Goal: Information Seeking & Learning: Find specific fact

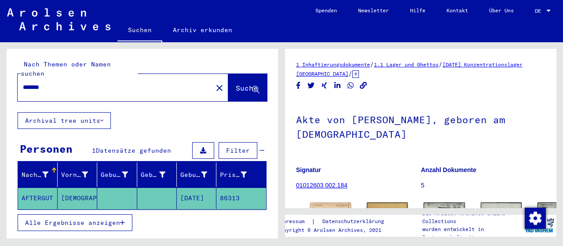
click at [111, 67] on mat-label "Nach Themen oder Namen suchen" at bounding box center [66, 68] width 90 height 17
click at [118, 91] on div "******* close" at bounding box center [123, 87] width 211 height 27
click at [121, 93] on div "Nach Themen oder Namen suchen ******* close Suche" at bounding box center [142, 80] width 271 height 63
click at [114, 83] on div "*******" at bounding box center [112, 87] width 189 height 20
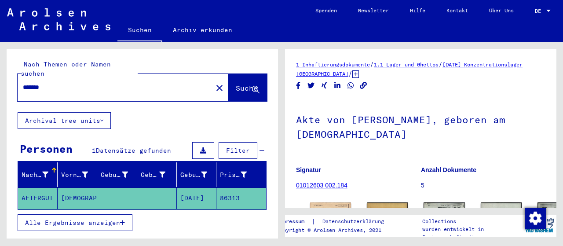
click at [114, 83] on div "*******" at bounding box center [112, 87] width 189 height 20
click at [115, 83] on input "*******" at bounding box center [115, 87] width 184 height 9
click at [48, 83] on input "*******" at bounding box center [115, 87] width 184 height 9
type input "********"
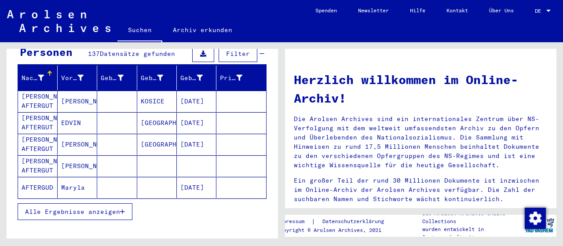
scroll to position [132, 0]
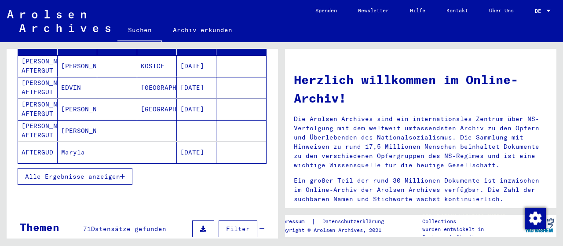
click at [113, 172] on span "Alle Ergebnisse anzeigen" at bounding box center [72, 176] width 95 height 8
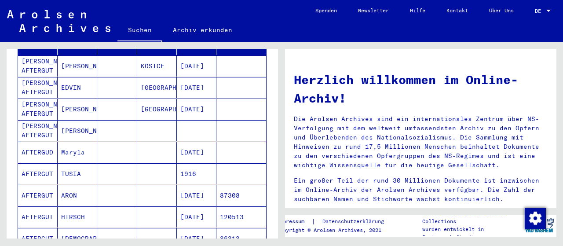
click at [31, 120] on mat-cell "[PERSON_NAME] AFTERGUT" at bounding box center [38, 130] width 40 height 21
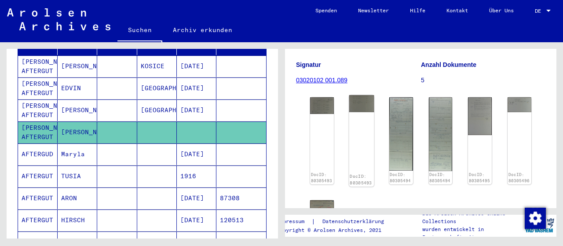
scroll to position [132, 0]
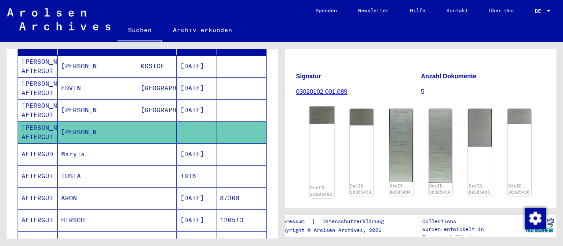
click at [316, 106] on img at bounding box center [321, 114] width 25 height 17
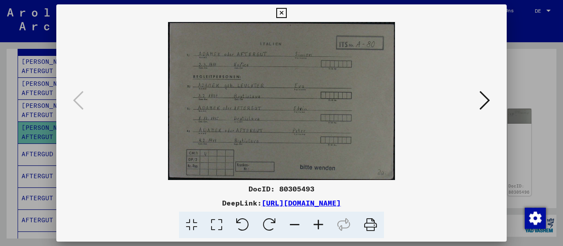
click at [316, 222] on icon at bounding box center [318, 224] width 24 height 27
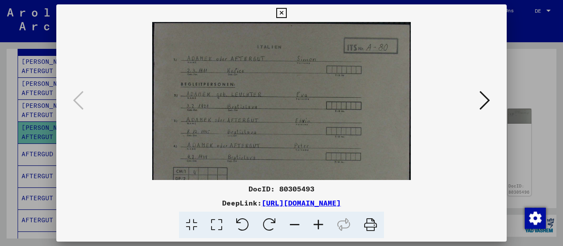
click at [316, 222] on icon at bounding box center [318, 224] width 24 height 27
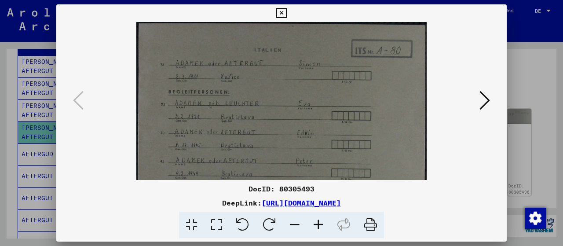
click at [316, 222] on icon at bounding box center [318, 224] width 24 height 27
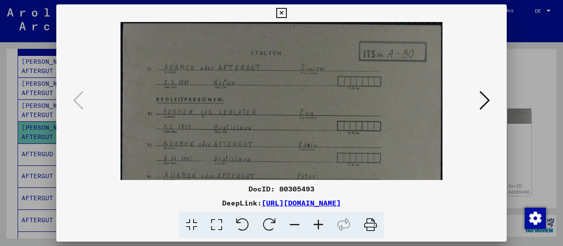
click at [316, 222] on icon at bounding box center [318, 224] width 24 height 27
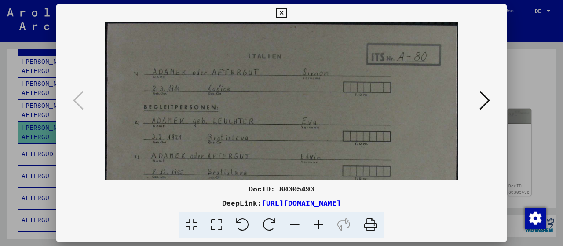
click at [317, 223] on icon at bounding box center [318, 224] width 24 height 27
click at [317, 224] on icon at bounding box center [318, 224] width 24 height 27
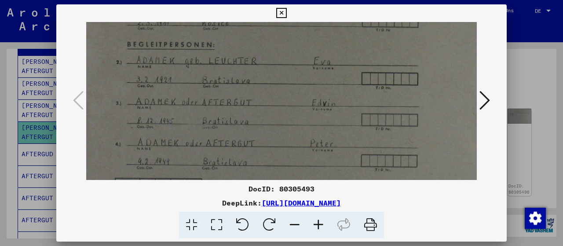
scroll to position [83, 5]
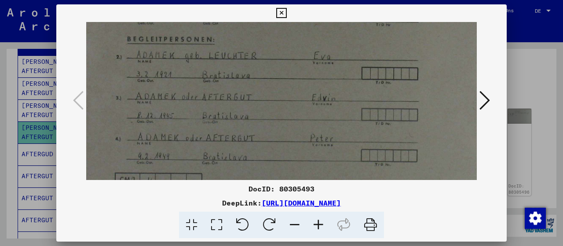
drag, startPoint x: 379, startPoint y: 148, endPoint x: 374, endPoint y: 66, distance: 81.9
click at [374, 66] on img at bounding box center [289, 84] width 417 height 290
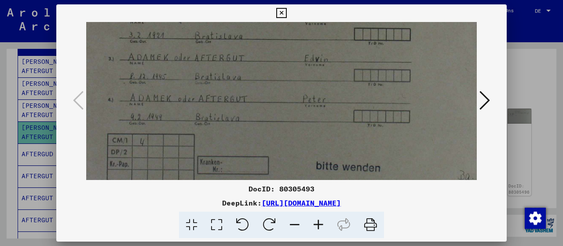
scroll to position [132, 20]
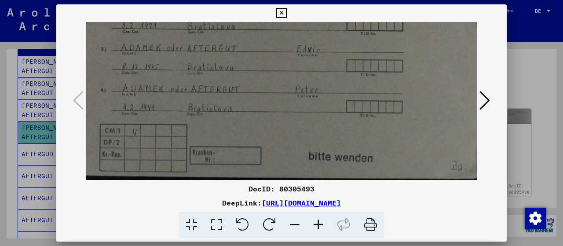
drag, startPoint x: 351, startPoint y: 129, endPoint x: 337, endPoint y: 68, distance: 62.2
click at [337, 68] on img at bounding box center [274, 35] width 417 height 290
click at [277, 11] on icon at bounding box center [281, 13] width 10 height 11
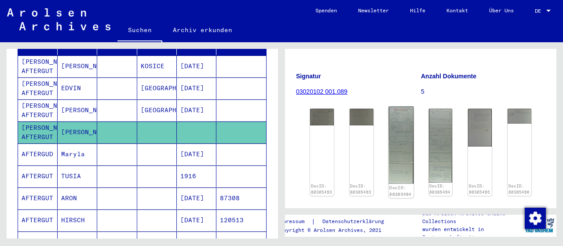
click at [399, 135] on img at bounding box center [400, 144] width 25 height 77
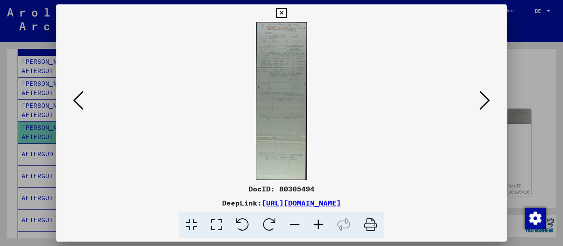
click at [311, 216] on icon at bounding box center [318, 224] width 24 height 27
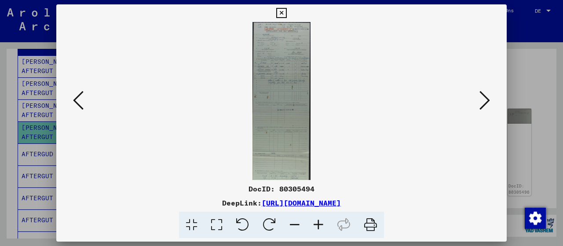
click at [317, 223] on icon at bounding box center [318, 224] width 24 height 27
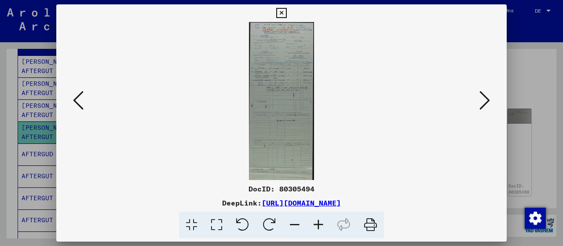
click at [317, 223] on icon at bounding box center [318, 224] width 24 height 27
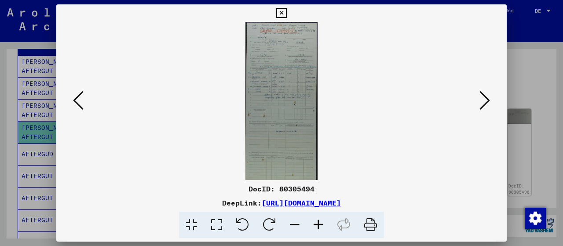
click at [317, 223] on icon at bounding box center [318, 224] width 24 height 27
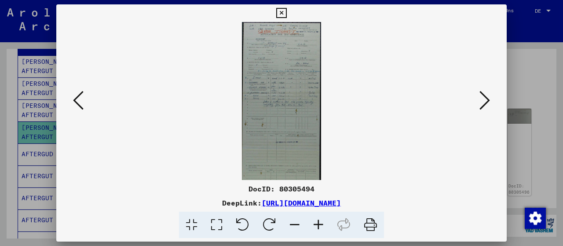
click at [318, 224] on icon at bounding box center [318, 224] width 24 height 27
click at [318, 225] on icon at bounding box center [318, 224] width 24 height 27
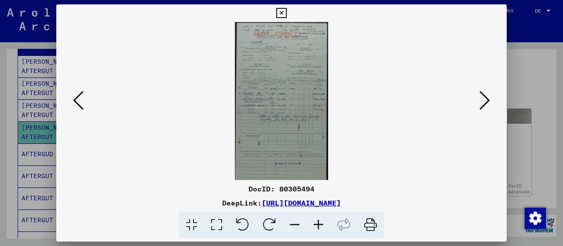
click at [318, 225] on icon at bounding box center [318, 224] width 24 height 27
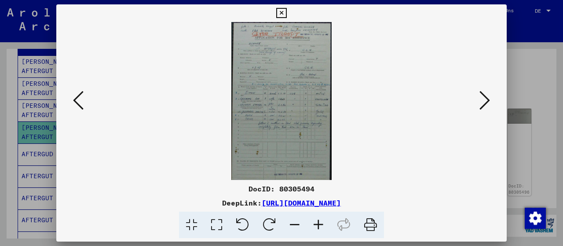
click at [319, 226] on icon at bounding box center [318, 224] width 24 height 27
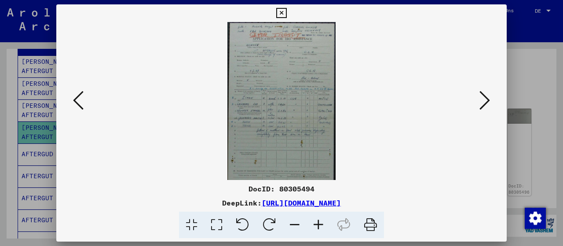
click at [319, 227] on icon at bounding box center [318, 224] width 24 height 27
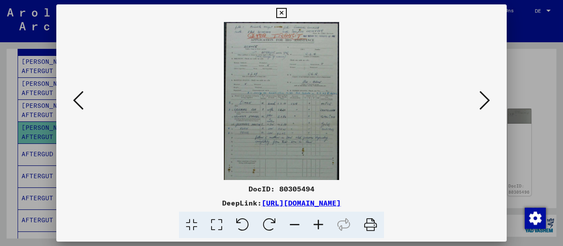
click at [319, 227] on icon at bounding box center [318, 224] width 24 height 27
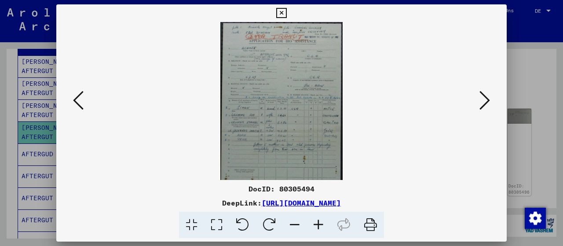
click at [319, 227] on icon at bounding box center [318, 224] width 24 height 27
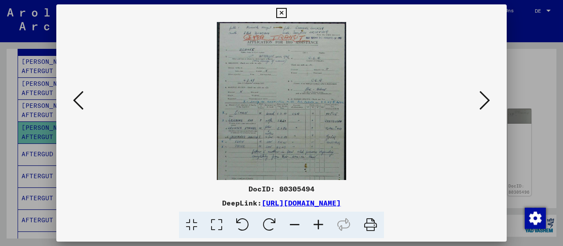
click at [319, 227] on icon at bounding box center [318, 224] width 24 height 27
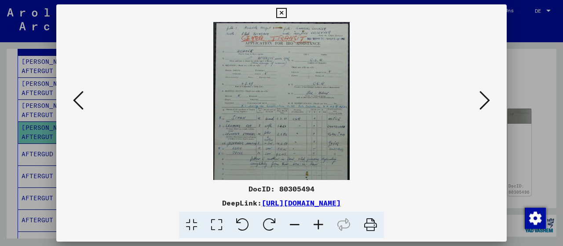
click at [319, 227] on icon at bounding box center [318, 224] width 24 height 27
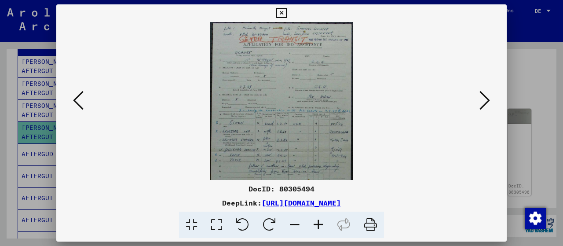
click at [319, 227] on icon at bounding box center [318, 224] width 24 height 27
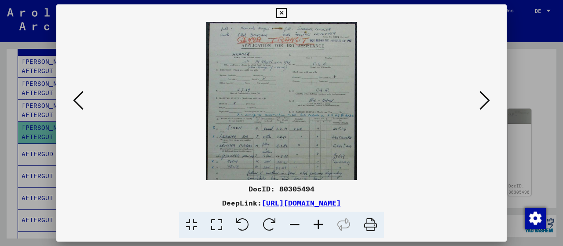
click at [319, 227] on icon at bounding box center [318, 224] width 24 height 27
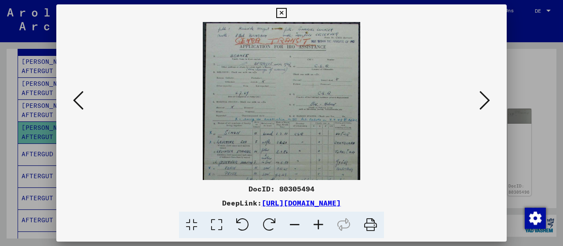
click at [319, 227] on icon at bounding box center [318, 224] width 24 height 27
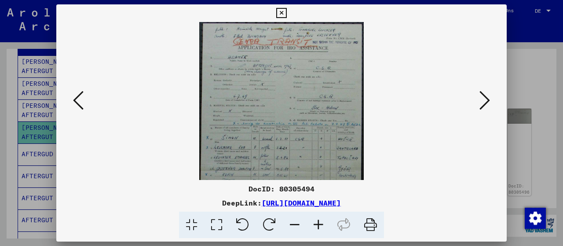
click at [319, 227] on icon at bounding box center [318, 224] width 24 height 27
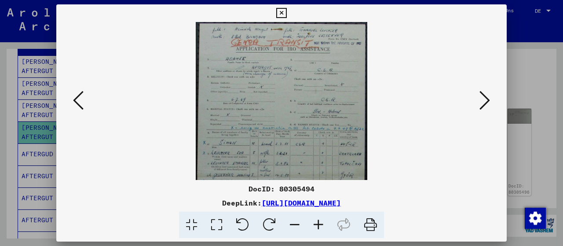
click at [319, 227] on icon at bounding box center [318, 224] width 24 height 27
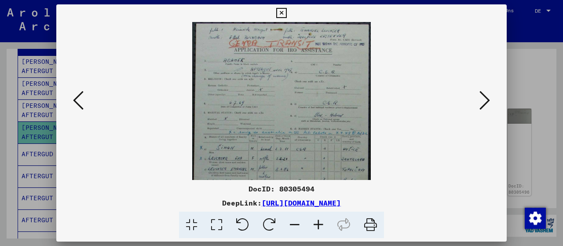
click at [319, 227] on icon at bounding box center [318, 224] width 24 height 27
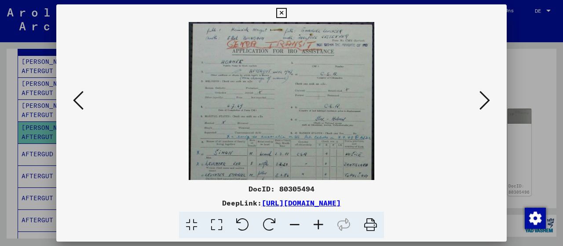
click at [319, 227] on icon at bounding box center [318, 224] width 24 height 27
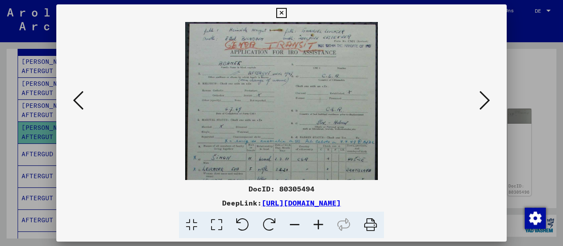
click at [319, 227] on icon at bounding box center [318, 224] width 24 height 27
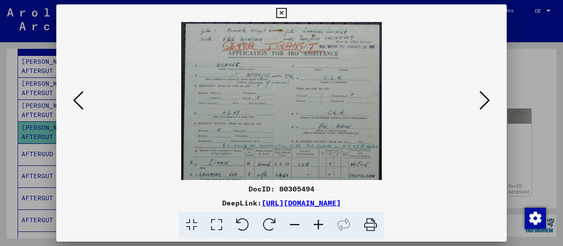
click at [319, 227] on icon at bounding box center [318, 224] width 24 height 27
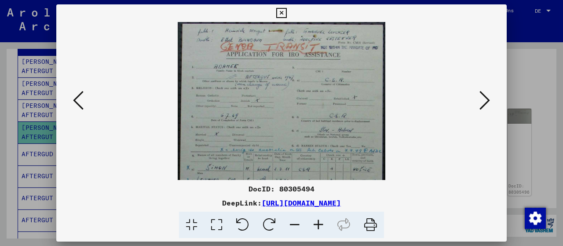
click at [319, 227] on icon at bounding box center [318, 224] width 24 height 27
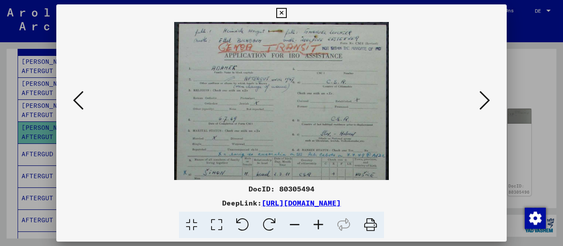
click at [319, 227] on icon at bounding box center [318, 224] width 24 height 27
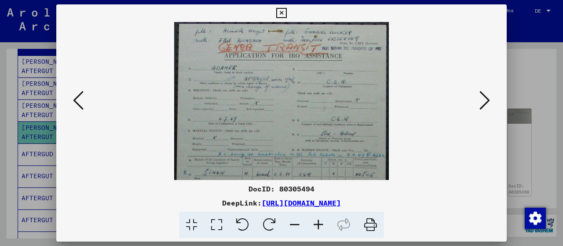
click at [276, 11] on button at bounding box center [280, 13] width 15 height 18
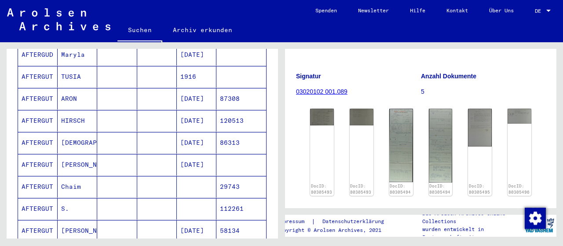
scroll to position [220, 0]
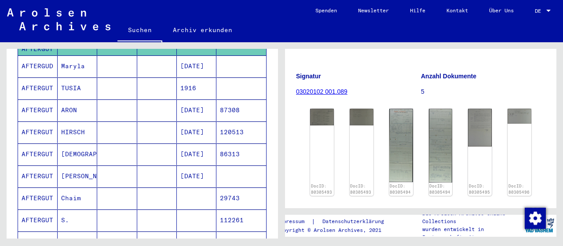
click at [85, 77] on mat-cell "TUSIA" at bounding box center [78, 88] width 40 height 22
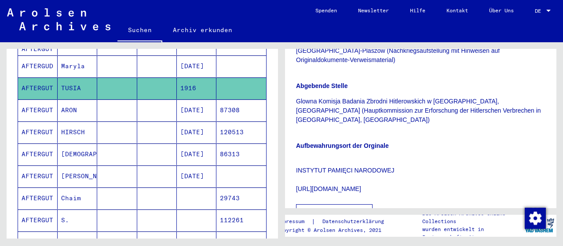
scroll to position [352, 0]
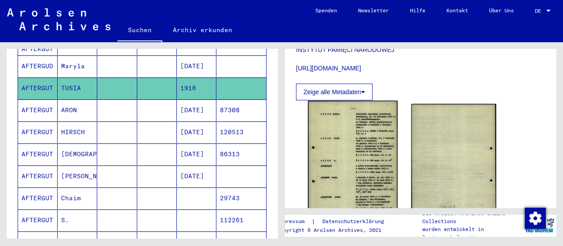
click at [368, 102] on img at bounding box center [352, 164] width 89 height 127
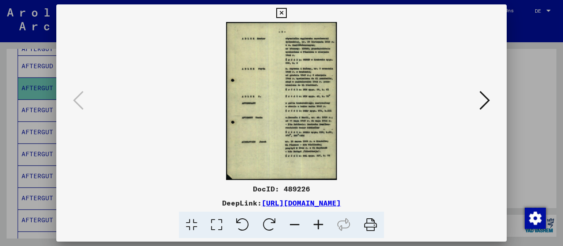
click at [316, 226] on icon at bounding box center [318, 224] width 24 height 27
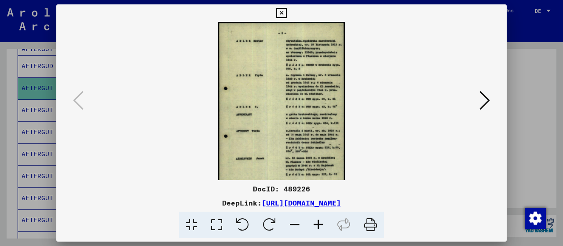
click at [317, 228] on icon at bounding box center [318, 224] width 24 height 27
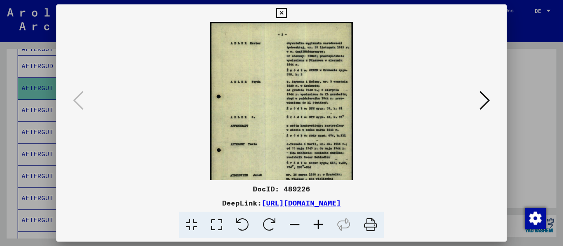
click at [317, 229] on icon at bounding box center [318, 224] width 24 height 27
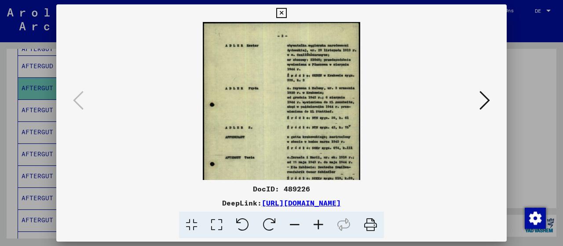
click at [317, 229] on icon at bounding box center [318, 224] width 24 height 27
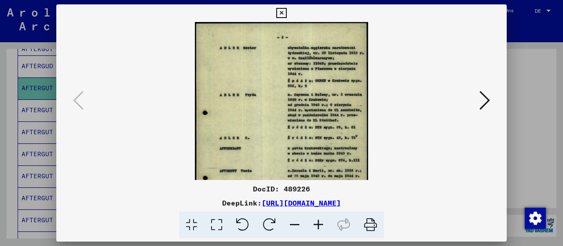
click at [317, 229] on icon at bounding box center [318, 224] width 24 height 27
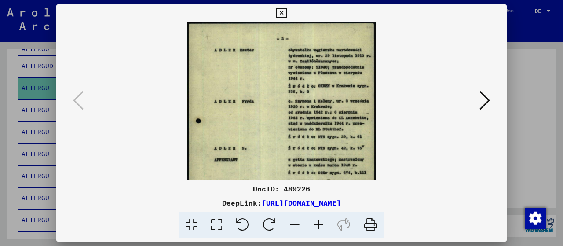
click at [317, 229] on icon at bounding box center [318, 224] width 24 height 27
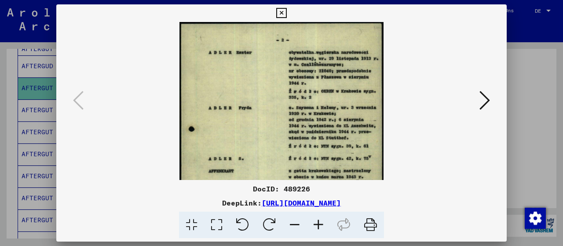
click at [317, 229] on icon at bounding box center [318, 224] width 24 height 27
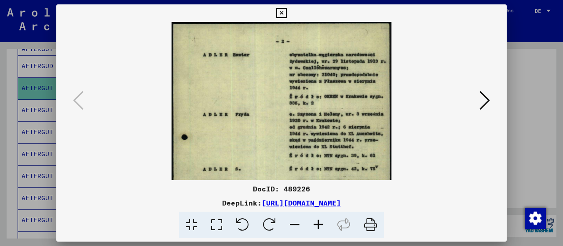
click at [317, 229] on icon at bounding box center [318, 224] width 24 height 27
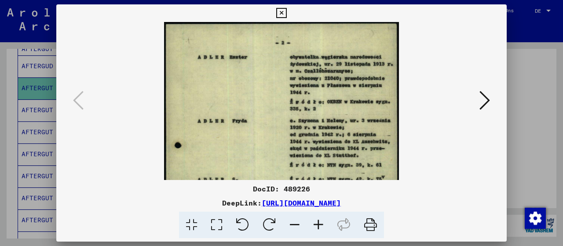
click at [317, 229] on icon at bounding box center [318, 224] width 24 height 27
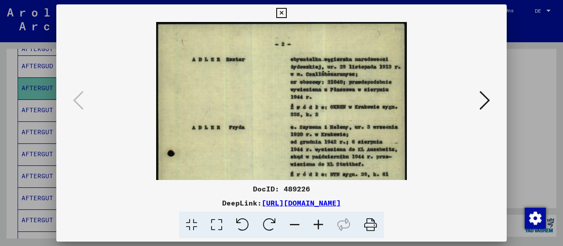
click at [317, 229] on icon at bounding box center [318, 224] width 24 height 27
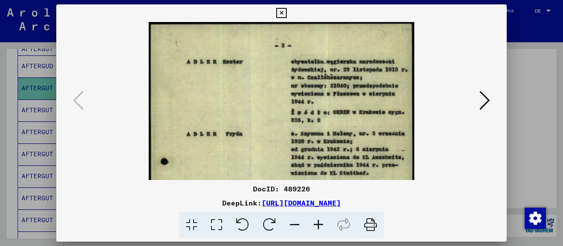
click at [317, 229] on icon at bounding box center [318, 224] width 24 height 27
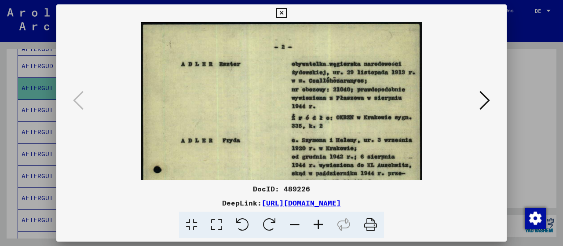
click at [317, 229] on icon at bounding box center [318, 224] width 24 height 27
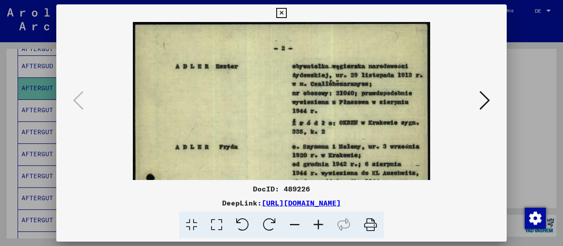
click at [318, 229] on icon at bounding box center [318, 224] width 24 height 27
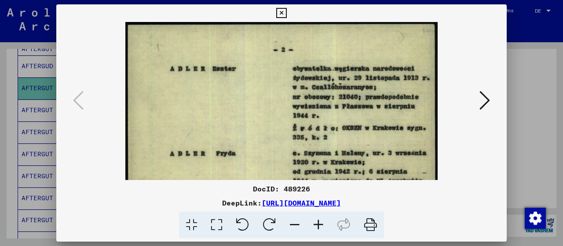
click at [318, 229] on icon at bounding box center [318, 224] width 24 height 27
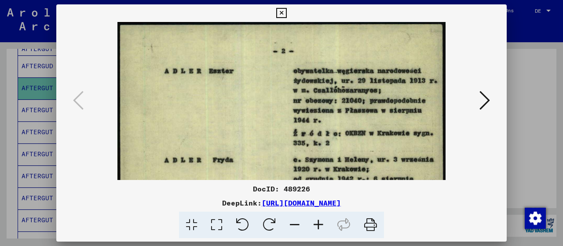
click at [318, 229] on icon at bounding box center [318, 224] width 24 height 27
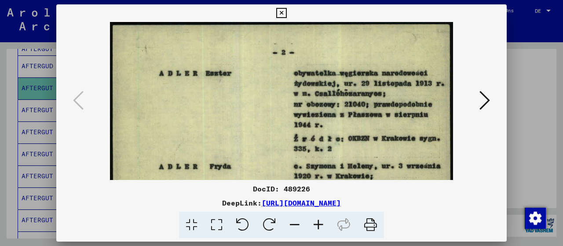
click at [318, 229] on icon at bounding box center [318, 224] width 24 height 27
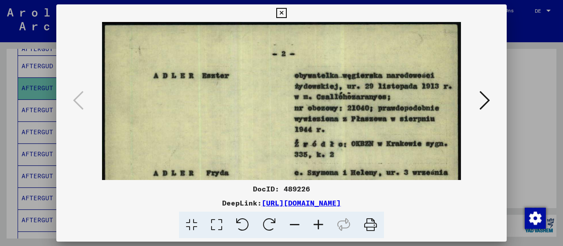
click at [318, 229] on icon at bounding box center [318, 224] width 24 height 27
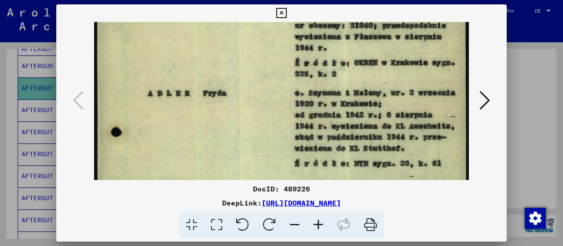
drag, startPoint x: 410, startPoint y: 156, endPoint x: 402, endPoint y: 51, distance: 106.2
click at [402, 51] on img at bounding box center [281, 201] width 374 height 531
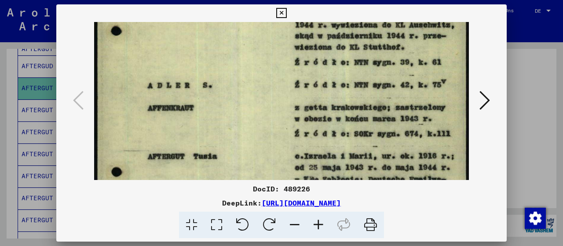
drag, startPoint x: 390, startPoint y: 113, endPoint x: 395, endPoint y: 32, distance: 81.0
click at [395, 32] on img at bounding box center [281, 100] width 374 height 531
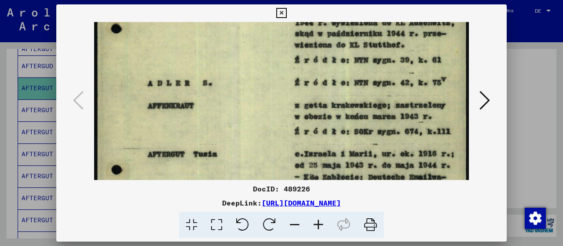
click at [321, 228] on icon at bounding box center [318, 224] width 24 height 27
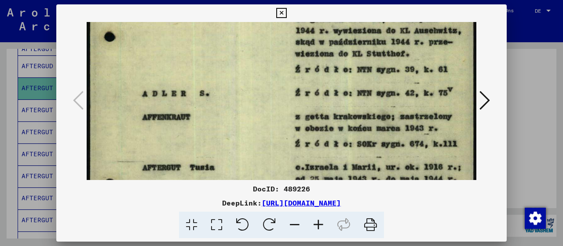
click at [322, 229] on icon at bounding box center [318, 224] width 24 height 27
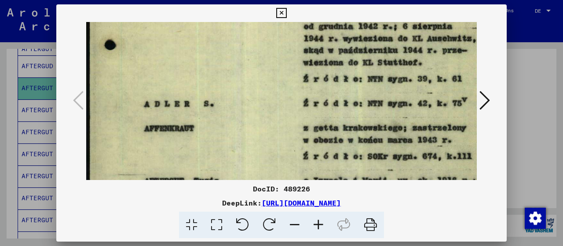
click at [322, 229] on icon at bounding box center [318, 224] width 24 height 27
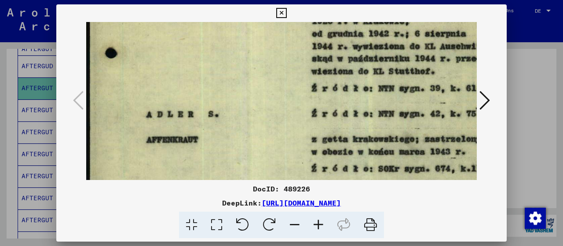
click at [322, 229] on icon at bounding box center [318, 224] width 24 height 27
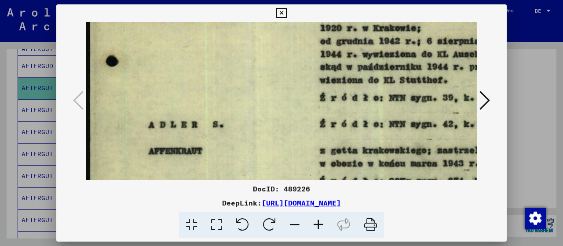
click at [322, 229] on icon at bounding box center [318, 224] width 24 height 27
drag, startPoint x: 322, startPoint y: 229, endPoint x: 325, endPoint y: 224, distance: 5.7
click at [323, 226] on icon at bounding box center [318, 224] width 24 height 27
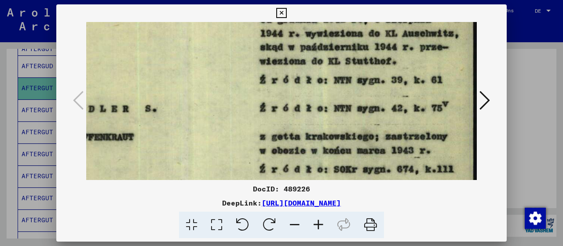
scroll to position [226, 76]
drag, startPoint x: 437, startPoint y: 156, endPoint x: 301, endPoint y: 121, distance: 140.4
click at [301, 121] on img at bounding box center [243, 127] width 467 height 663
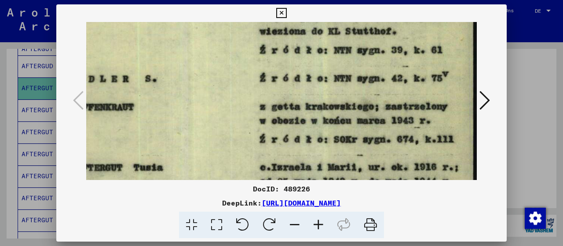
drag, startPoint x: 389, startPoint y: 154, endPoint x: 385, endPoint y: 117, distance: 37.1
click at [385, 117] on img at bounding box center [243, 97] width 467 height 663
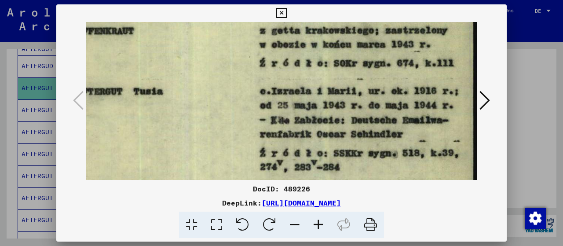
scroll to position [333, 76]
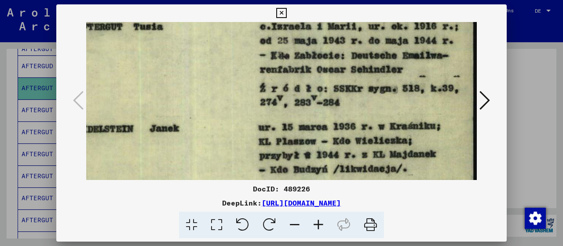
drag, startPoint x: 354, startPoint y: 134, endPoint x: 309, endPoint y: 23, distance: 119.8
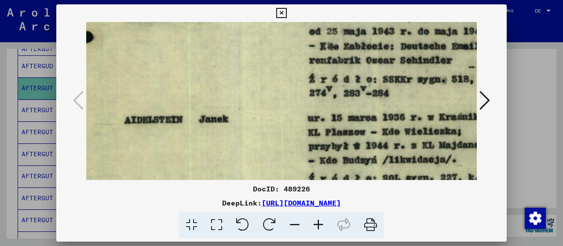
scroll to position [410, 23]
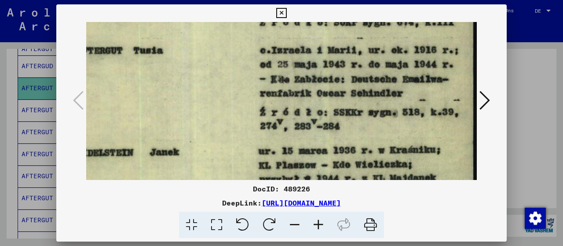
drag, startPoint x: 227, startPoint y: 60, endPoint x: 158, endPoint y: 107, distance: 83.3
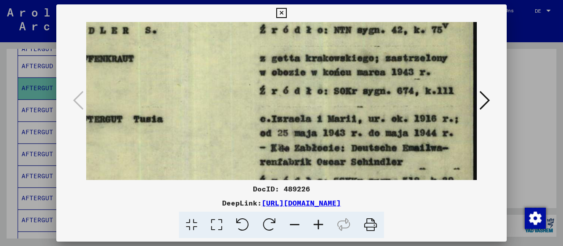
drag, startPoint x: 247, startPoint y: 51, endPoint x: 225, endPoint y: 113, distance: 66.2
click at [226, 109] on img at bounding box center [243, 49] width 467 height 663
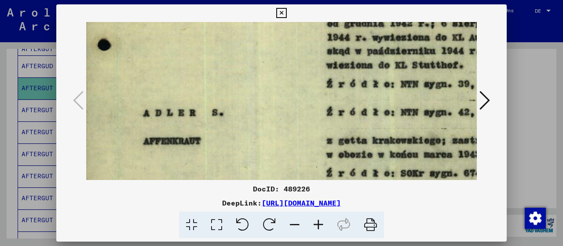
scroll to position [216, 0]
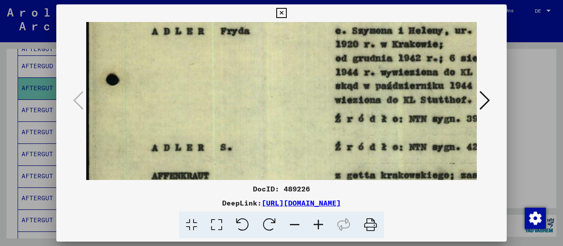
drag, startPoint x: 201, startPoint y: 74, endPoint x: 307, endPoint y: 187, distance: 154.2
click at [307, 193] on div "DocID: 489226 DeepLink: [URL][DOMAIN_NAME]" at bounding box center [281, 121] width 450 height 234
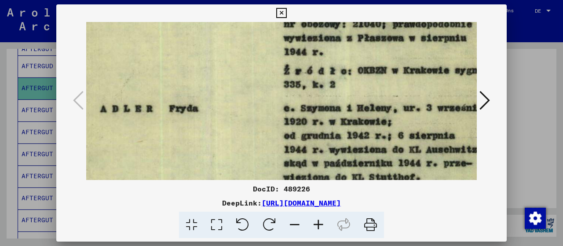
scroll to position [110, 53]
drag, startPoint x: 427, startPoint y: 69, endPoint x: 381, endPoint y: 141, distance: 85.6
click at [381, 141] on img at bounding box center [266, 243] width 467 height 663
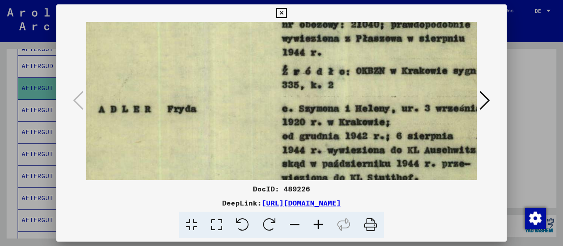
scroll to position [119, 76]
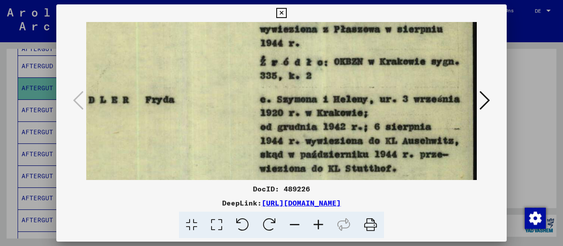
drag, startPoint x: 404, startPoint y: 129, endPoint x: 356, endPoint y: 120, distance: 49.1
click at [356, 120] on img at bounding box center [243, 234] width 467 height 663
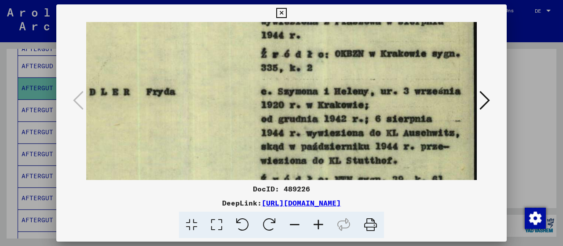
scroll to position [127, 76]
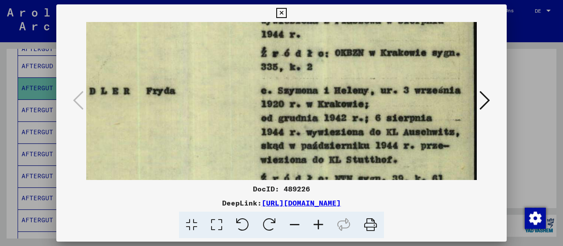
drag, startPoint x: 309, startPoint y: 135, endPoint x: 311, endPoint y: 128, distance: 7.7
click at [311, 128] on img at bounding box center [244, 226] width 467 height 663
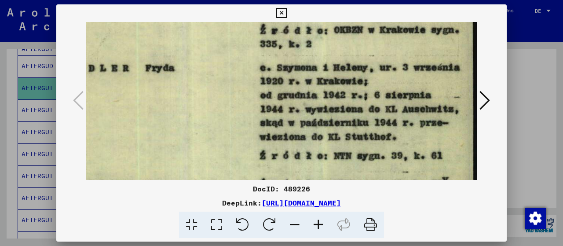
scroll to position [151, 76]
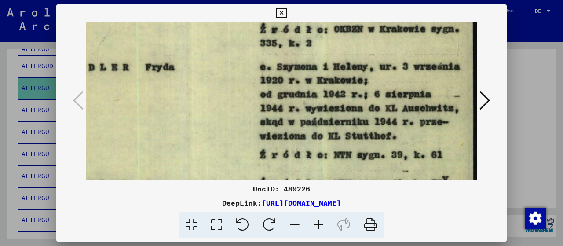
drag, startPoint x: 317, startPoint y: 163, endPoint x: 315, endPoint y: 142, distance: 21.6
click at [315, 142] on img at bounding box center [243, 202] width 467 height 663
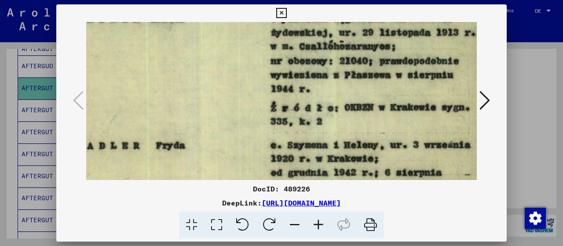
drag, startPoint x: 345, startPoint y: 97, endPoint x: 319, endPoint y: 167, distance: 75.1
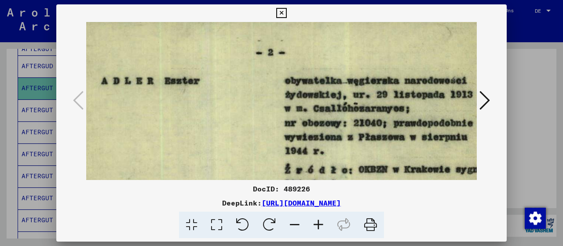
scroll to position [8, 52]
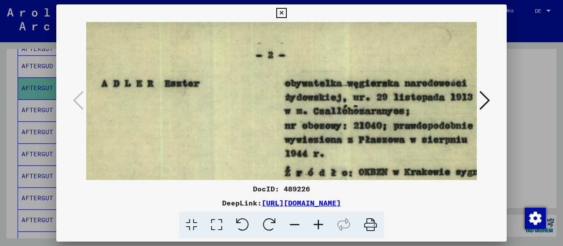
drag, startPoint x: 345, startPoint y: 67, endPoint x: 360, endPoint y: 133, distance: 67.6
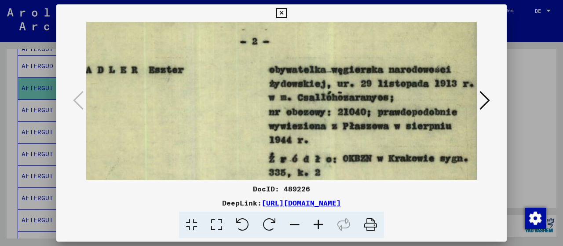
scroll to position [23, 69]
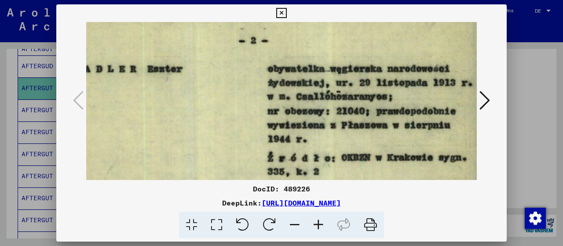
drag, startPoint x: 356, startPoint y: 120, endPoint x: 341, endPoint y: 106, distance: 20.3
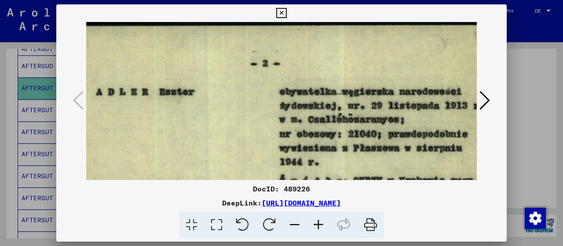
scroll to position [0, 51]
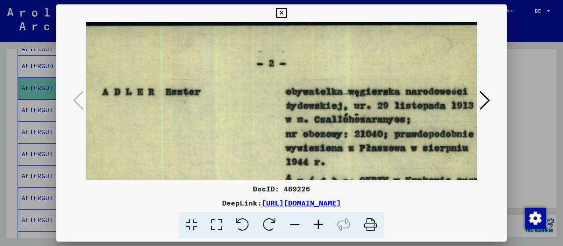
drag, startPoint x: 287, startPoint y: 39, endPoint x: 307, endPoint y: 138, distance: 100.4
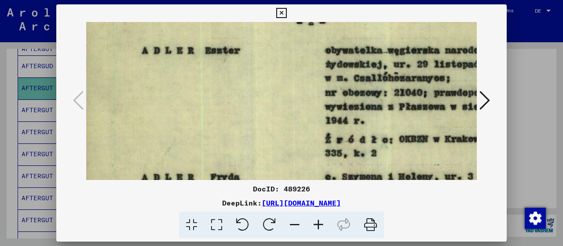
scroll to position [88, 0]
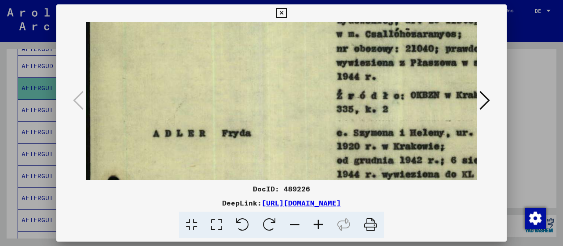
drag, startPoint x: 327, startPoint y: 119, endPoint x: 370, endPoint y: 44, distance: 86.5
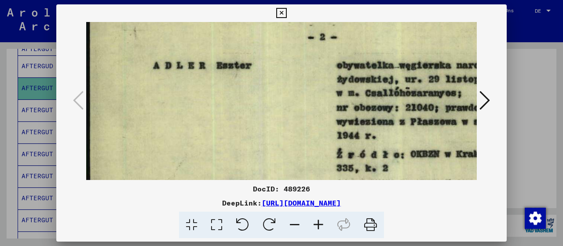
scroll to position [30, 0]
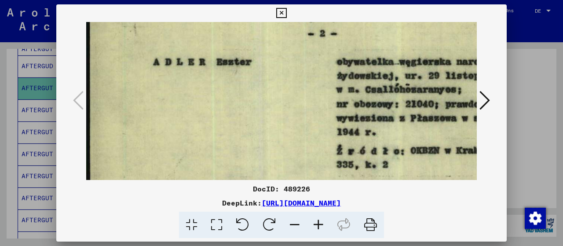
drag, startPoint x: 387, startPoint y: 62, endPoint x: 399, endPoint y: 122, distance: 61.0
click at [284, 15] on icon at bounding box center [281, 13] width 10 height 11
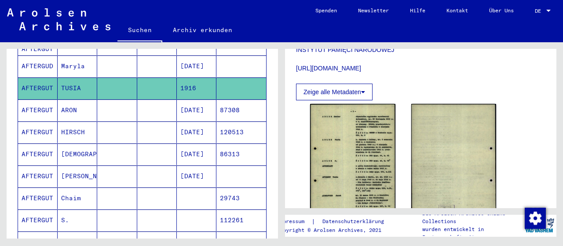
scroll to position [264, 0]
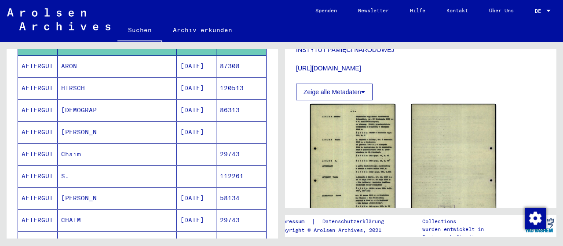
click at [142, 123] on mat-cell at bounding box center [157, 132] width 40 height 22
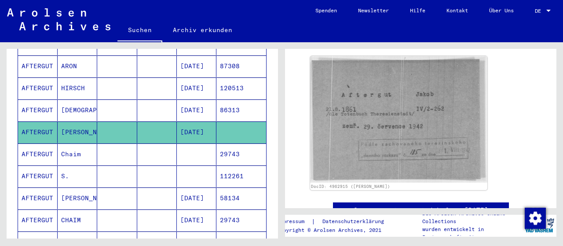
drag, startPoint x: 122, startPoint y: 149, endPoint x: 125, endPoint y: 145, distance: 5.0
click at [122, 148] on mat-cell at bounding box center [117, 154] width 40 height 22
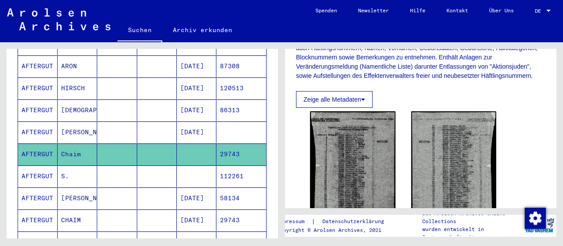
scroll to position [220, 0]
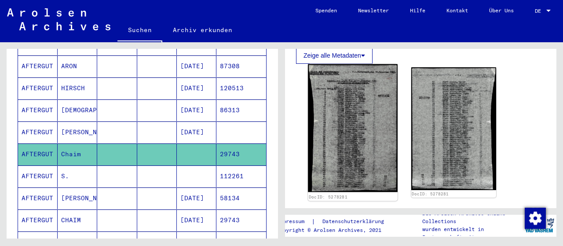
click at [369, 123] on img at bounding box center [352, 128] width 89 height 128
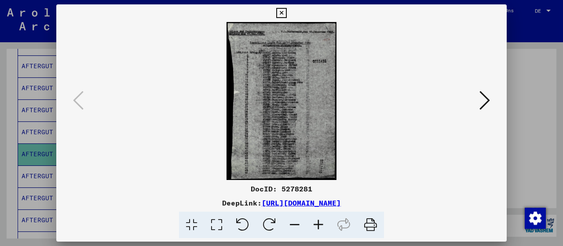
click at [322, 226] on icon at bounding box center [318, 224] width 24 height 27
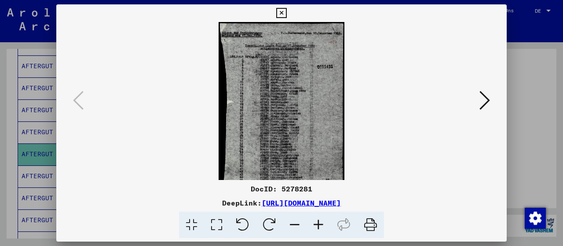
click at [323, 226] on icon at bounding box center [318, 224] width 24 height 27
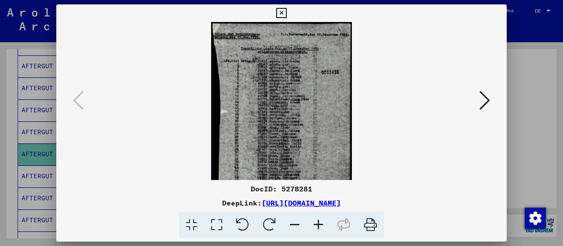
click at [323, 226] on icon at bounding box center [318, 224] width 24 height 27
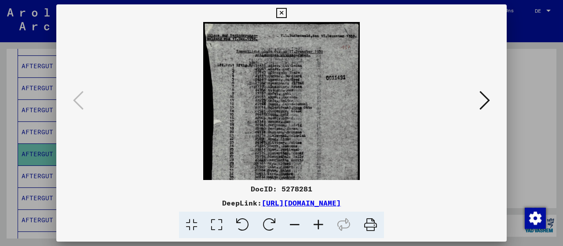
click at [323, 226] on icon at bounding box center [318, 224] width 24 height 27
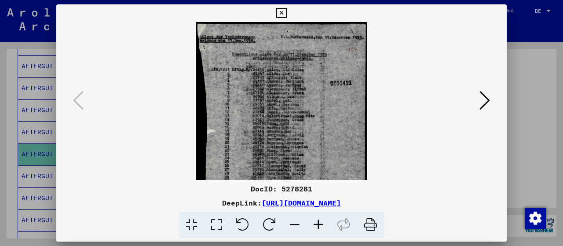
click at [323, 226] on icon at bounding box center [318, 224] width 24 height 27
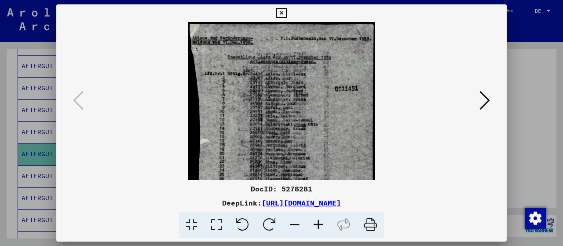
click at [323, 226] on icon at bounding box center [318, 224] width 24 height 27
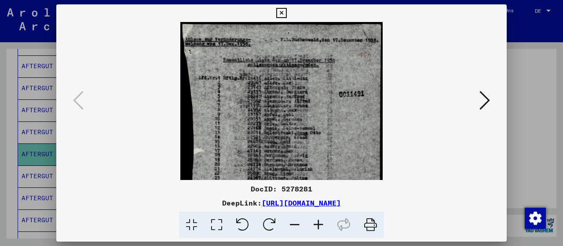
click at [323, 226] on icon at bounding box center [318, 224] width 24 height 27
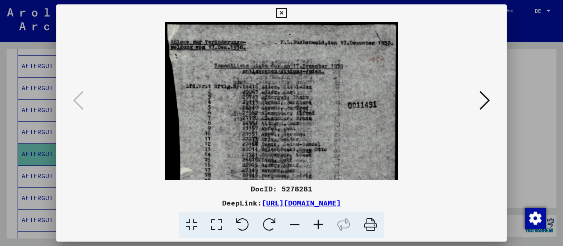
click at [323, 227] on icon at bounding box center [318, 224] width 24 height 27
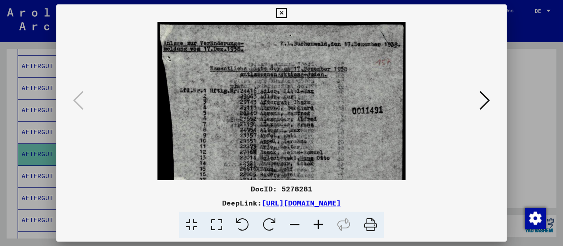
click at [323, 227] on icon at bounding box center [318, 224] width 24 height 27
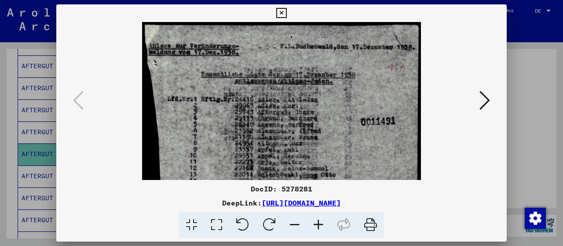
click at [323, 227] on icon at bounding box center [318, 224] width 24 height 27
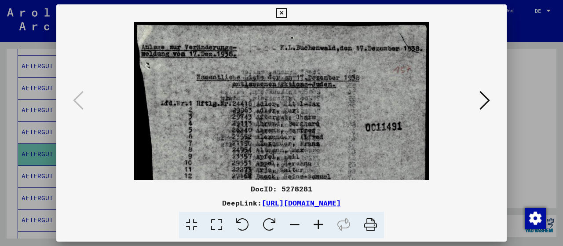
click at [323, 227] on icon at bounding box center [318, 224] width 24 height 27
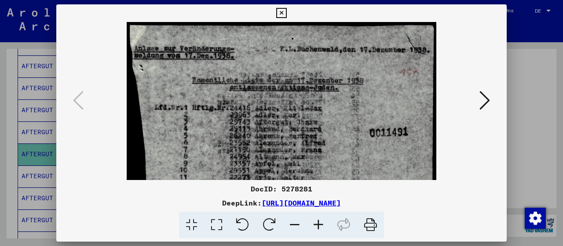
click at [323, 227] on icon at bounding box center [318, 224] width 24 height 27
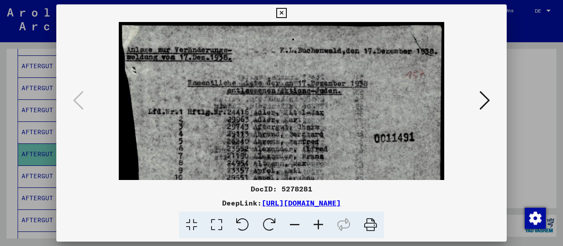
click at [323, 227] on icon at bounding box center [318, 224] width 24 height 27
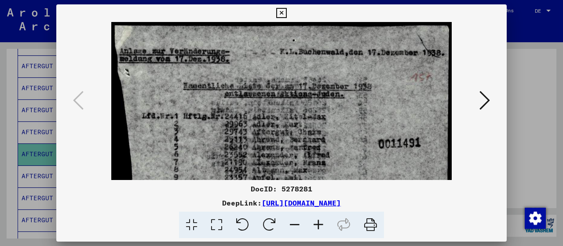
click at [323, 227] on icon at bounding box center [318, 224] width 24 height 27
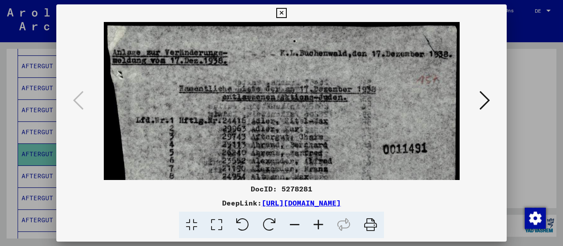
click at [323, 227] on icon at bounding box center [318, 224] width 24 height 27
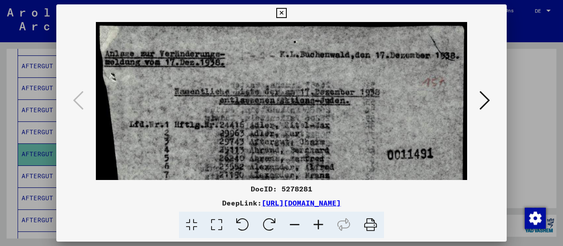
click at [323, 227] on icon at bounding box center [318, 224] width 24 height 27
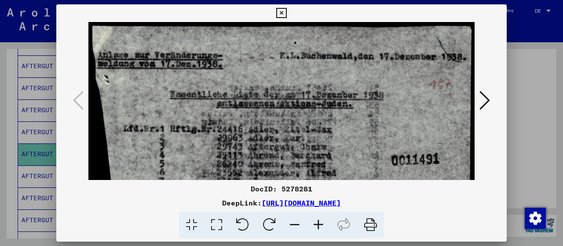
click at [323, 227] on icon at bounding box center [318, 224] width 24 height 27
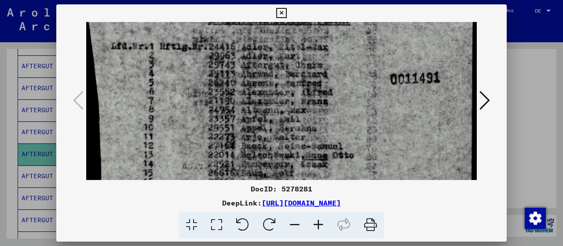
scroll to position [89, 11]
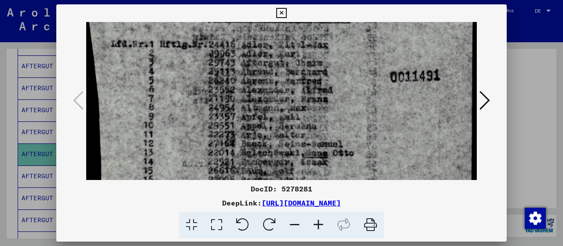
drag, startPoint x: 382, startPoint y: 153, endPoint x: 366, endPoint y: 65, distance: 89.0
click at [366, 65] on img at bounding box center [276, 220] width 402 height 575
click at [323, 227] on icon at bounding box center [318, 224] width 24 height 27
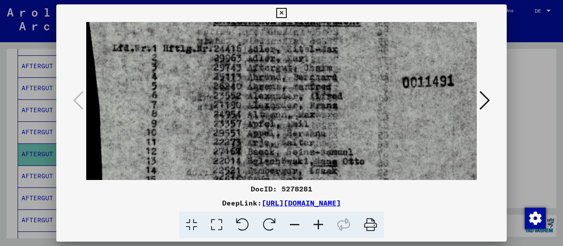
click at [323, 227] on icon at bounding box center [318, 224] width 24 height 27
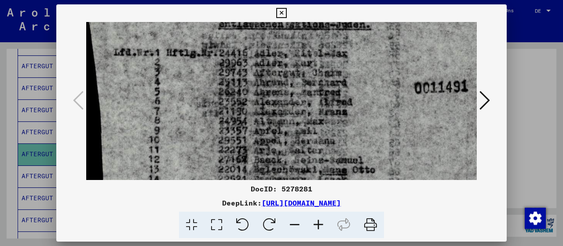
click at [323, 227] on icon at bounding box center [318, 224] width 24 height 27
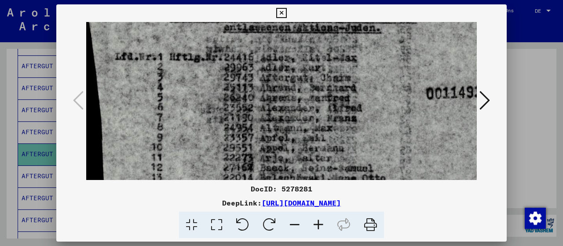
click at [323, 227] on icon at bounding box center [318, 224] width 24 height 27
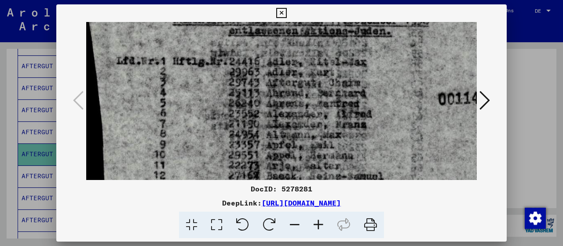
click at [323, 227] on icon at bounding box center [318, 224] width 24 height 27
drag, startPoint x: 381, startPoint y: 142, endPoint x: 330, endPoint y: 161, distance: 54.6
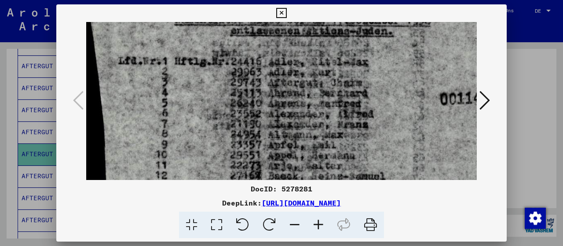
scroll to position [89, 10]
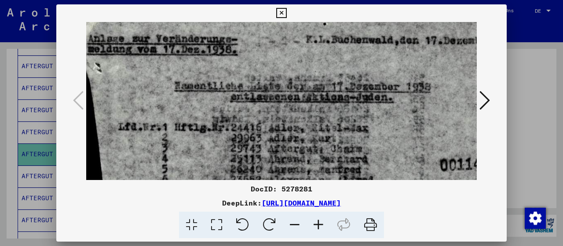
drag, startPoint x: 416, startPoint y: 140, endPoint x: 421, endPoint y: 211, distance: 71.4
click at [421, 211] on div "DocID: 5278281 DeepLink: [URL][DOMAIN_NAME]" at bounding box center [281, 121] width 450 height 234
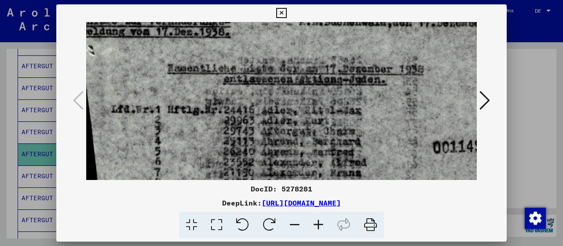
scroll to position [40, 16]
drag, startPoint x: 369, startPoint y: 96, endPoint x: 341, endPoint y: 87, distance: 28.9
click at [281, 13] on icon at bounding box center [281, 13] width 10 height 11
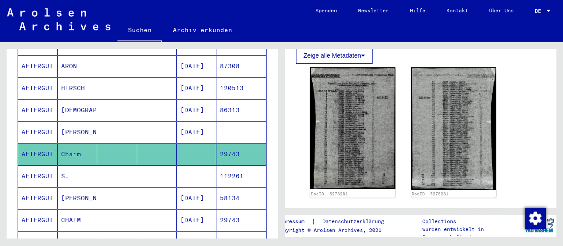
click at [156, 165] on mat-cell at bounding box center [157, 176] width 40 height 22
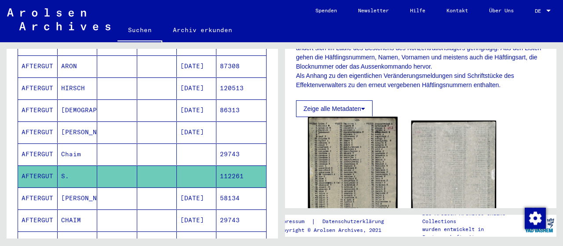
click at [390, 150] on img at bounding box center [352, 191] width 89 height 150
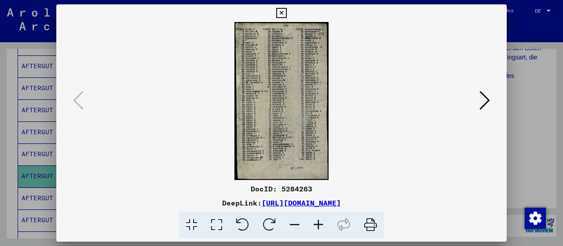
drag, startPoint x: 315, startPoint y: 212, endPoint x: 318, endPoint y: 216, distance: 5.0
click at [318, 216] on icon at bounding box center [318, 224] width 24 height 27
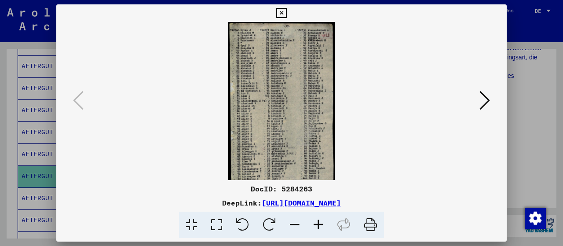
click at [320, 224] on icon at bounding box center [318, 224] width 24 height 27
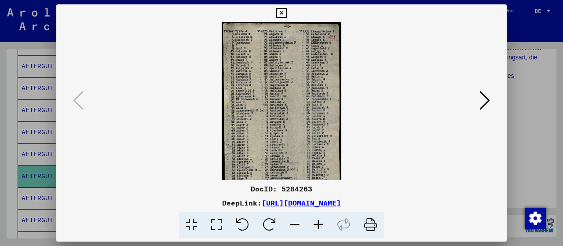
click at [321, 224] on icon at bounding box center [318, 224] width 24 height 27
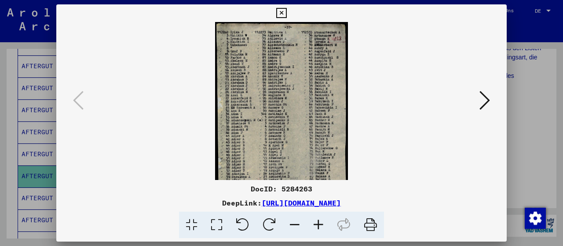
click at [321, 224] on icon at bounding box center [318, 224] width 24 height 27
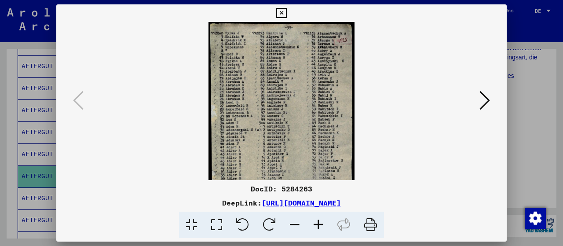
click at [321, 224] on icon at bounding box center [318, 224] width 24 height 27
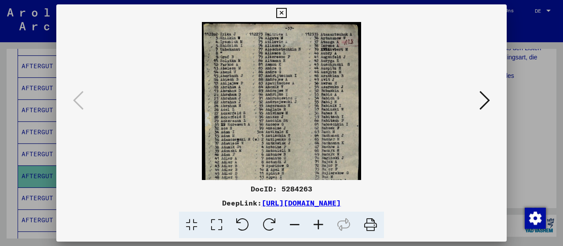
click at [321, 224] on icon at bounding box center [318, 224] width 24 height 27
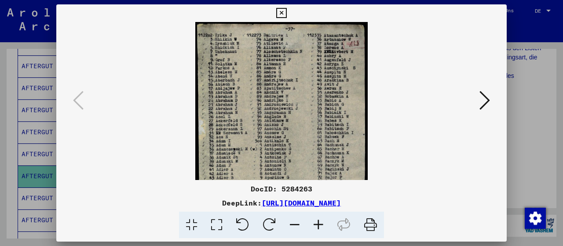
click at [321, 224] on icon at bounding box center [318, 224] width 24 height 27
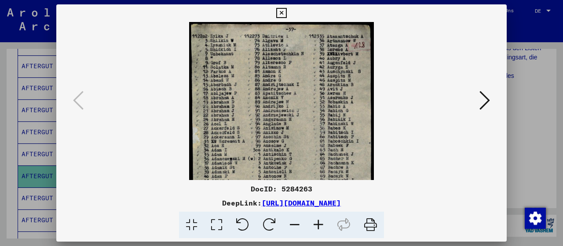
click at [321, 224] on icon at bounding box center [318, 224] width 24 height 27
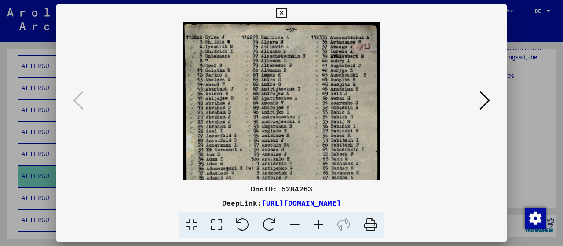
click at [321, 224] on icon at bounding box center [318, 224] width 24 height 27
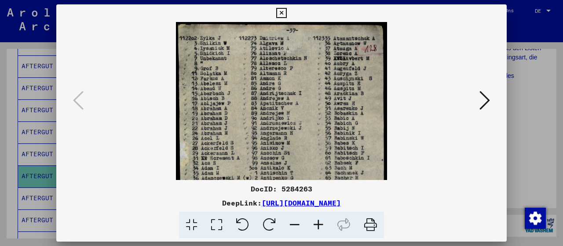
click at [321, 224] on icon at bounding box center [318, 224] width 24 height 27
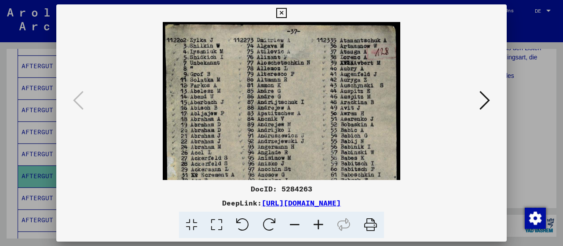
click at [322, 225] on icon at bounding box center [318, 224] width 24 height 27
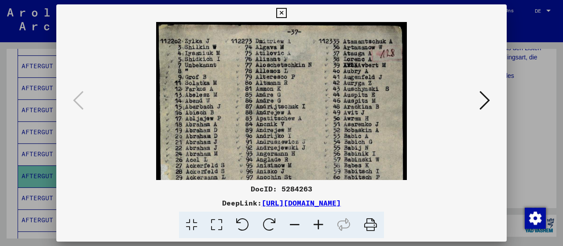
click at [322, 225] on icon at bounding box center [318, 224] width 24 height 27
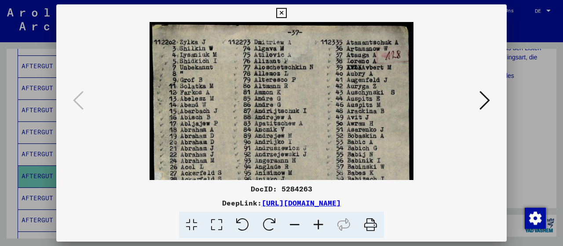
click at [322, 225] on icon at bounding box center [318, 224] width 24 height 27
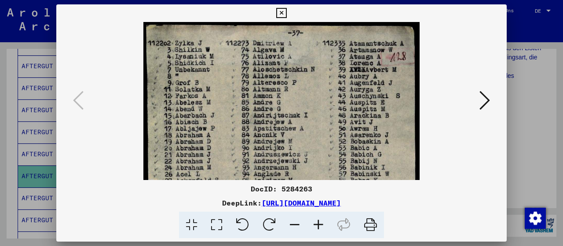
click at [322, 225] on icon at bounding box center [318, 224] width 24 height 27
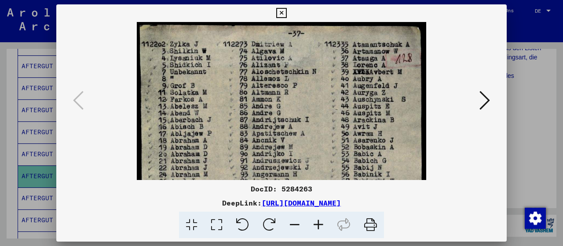
click at [323, 225] on icon at bounding box center [318, 224] width 24 height 27
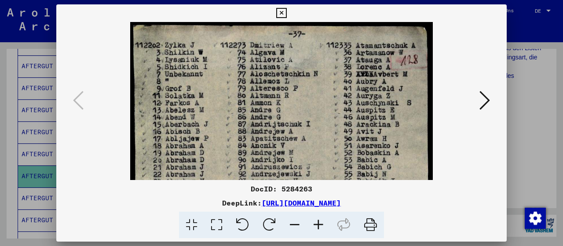
click at [323, 225] on icon at bounding box center [318, 224] width 24 height 27
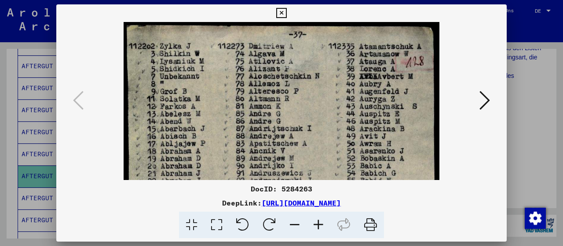
click at [323, 225] on icon at bounding box center [318, 224] width 24 height 27
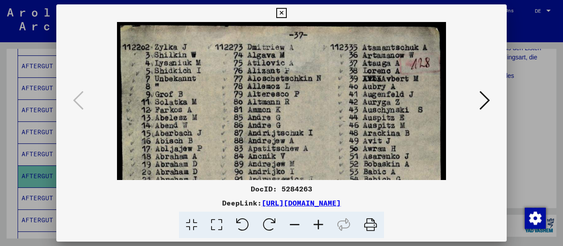
click at [323, 225] on icon at bounding box center [318, 224] width 24 height 27
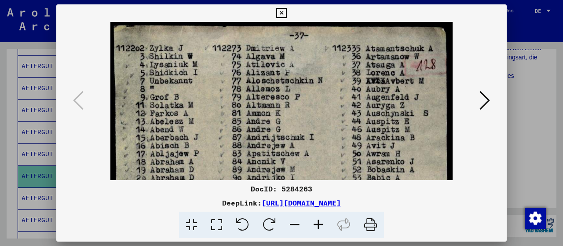
click at [279, 13] on icon at bounding box center [281, 13] width 10 height 11
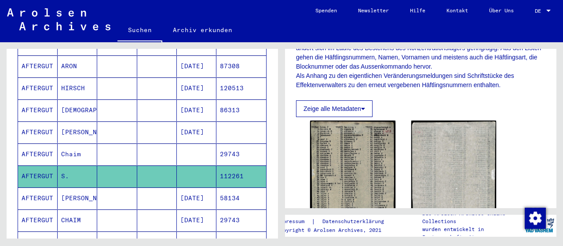
click at [155, 187] on mat-cell at bounding box center [157, 198] width 40 height 22
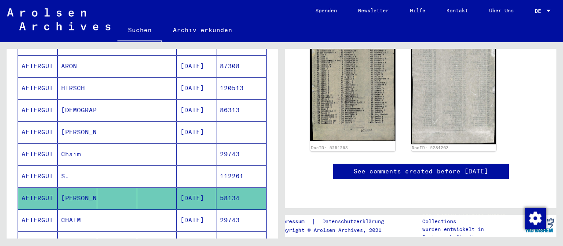
scroll to position [55, 0]
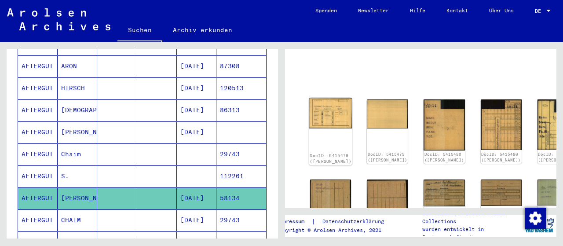
click at [321, 103] on img at bounding box center [330, 113] width 43 height 31
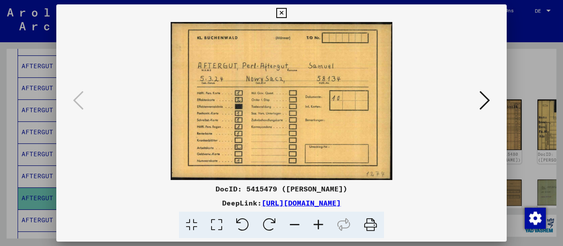
drag, startPoint x: 488, startPoint y: 104, endPoint x: 454, endPoint y: 18, distance: 91.7
click at [454, 18] on div "DocID: 5415479 ([PERSON_NAME]) DeepLink: [URL][DOMAIN_NAME]" at bounding box center [281, 121] width 450 height 234
click at [487, 95] on icon at bounding box center [484, 100] width 11 height 21
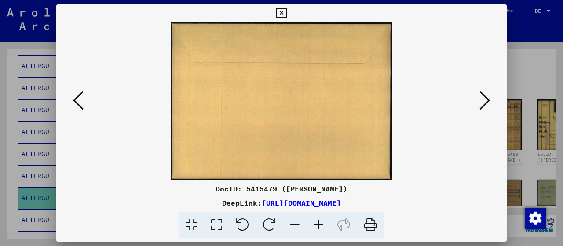
click at [487, 95] on icon at bounding box center [484, 100] width 11 height 21
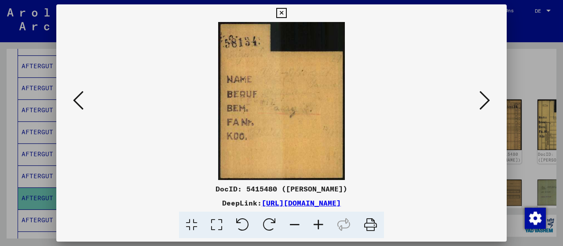
click at [487, 95] on icon at bounding box center [484, 100] width 11 height 21
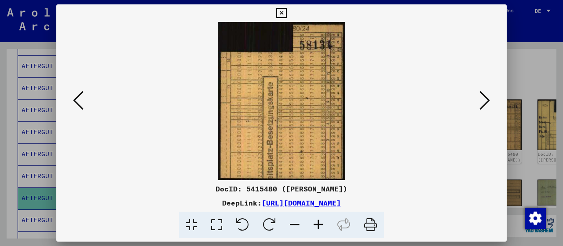
click at [487, 95] on icon at bounding box center [484, 100] width 11 height 21
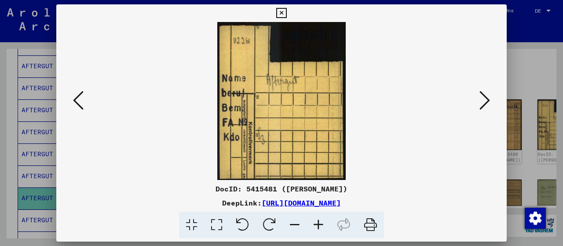
click at [487, 95] on icon at bounding box center [484, 100] width 11 height 21
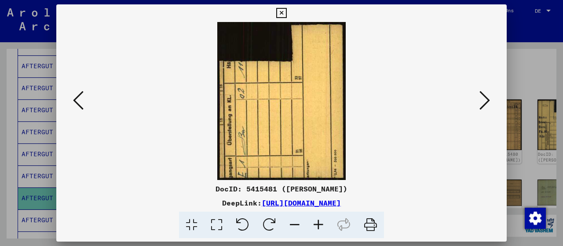
click at [487, 95] on icon at bounding box center [484, 100] width 11 height 21
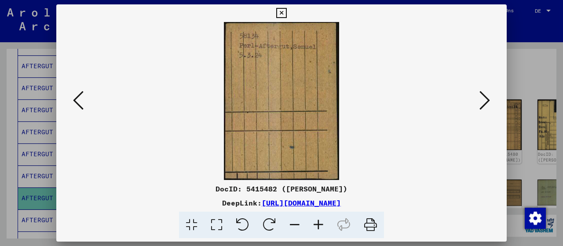
click at [487, 95] on icon at bounding box center [484, 100] width 11 height 21
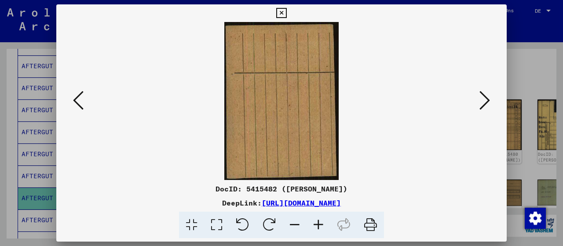
click at [487, 95] on icon at bounding box center [484, 100] width 11 height 21
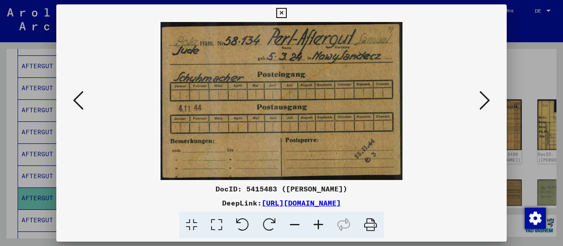
click at [487, 95] on icon at bounding box center [484, 100] width 11 height 21
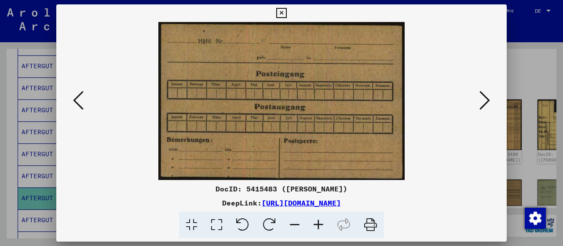
click at [487, 95] on icon at bounding box center [484, 100] width 11 height 21
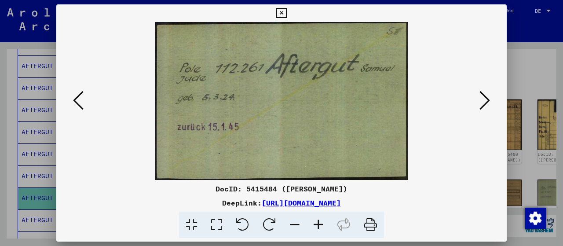
click at [487, 95] on icon at bounding box center [484, 100] width 11 height 21
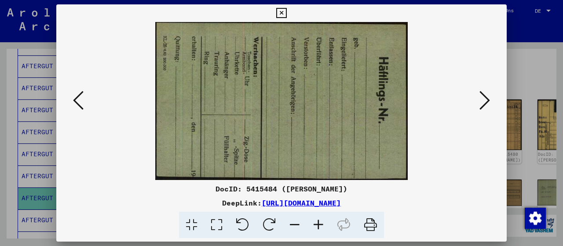
click at [487, 95] on icon at bounding box center [484, 100] width 11 height 21
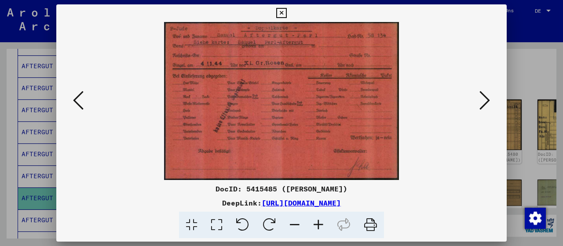
click at [327, 231] on icon at bounding box center [318, 224] width 24 height 27
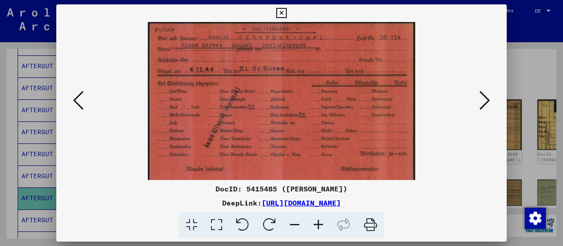
click at [329, 235] on icon at bounding box center [318, 224] width 24 height 27
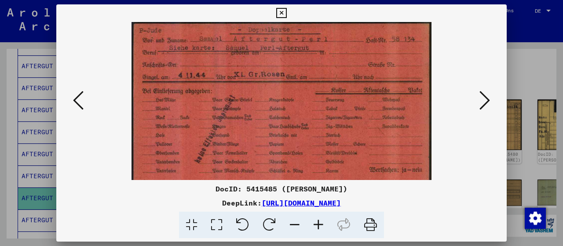
click at [329, 236] on icon at bounding box center [318, 224] width 24 height 27
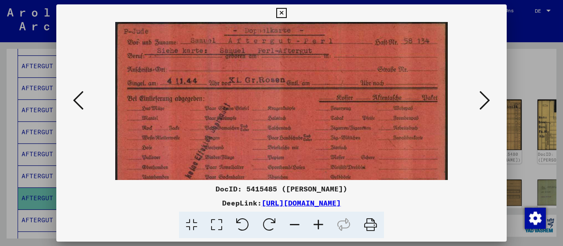
click at [329, 236] on icon at bounding box center [318, 224] width 24 height 27
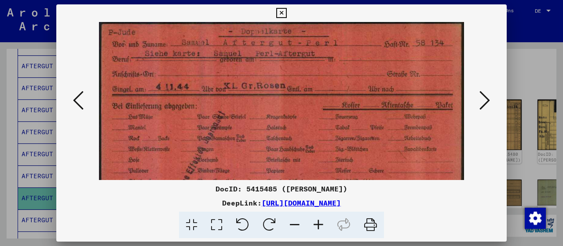
click at [329, 236] on icon at bounding box center [318, 224] width 24 height 27
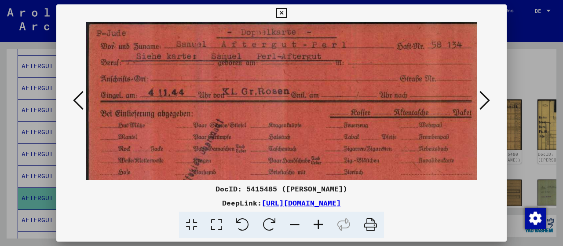
click at [484, 101] on icon at bounding box center [484, 100] width 11 height 21
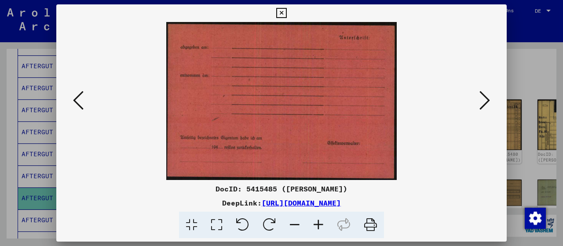
click at [484, 102] on icon at bounding box center [484, 100] width 11 height 21
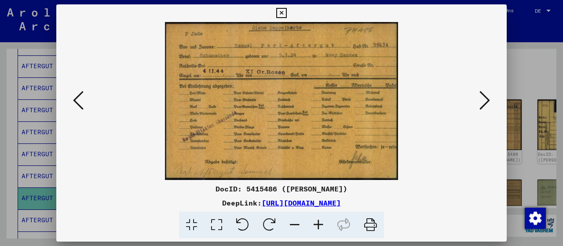
click at [484, 102] on icon at bounding box center [484, 100] width 11 height 21
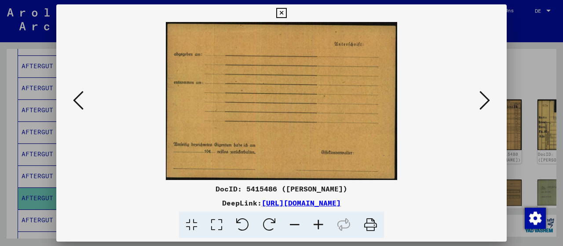
click at [484, 102] on icon at bounding box center [484, 100] width 11 height 21
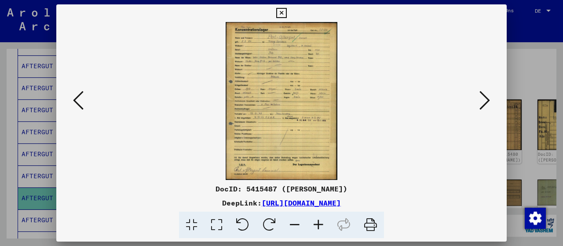
click at [319, 227] on icon at bounding box center [318, 224] width 24 height 27
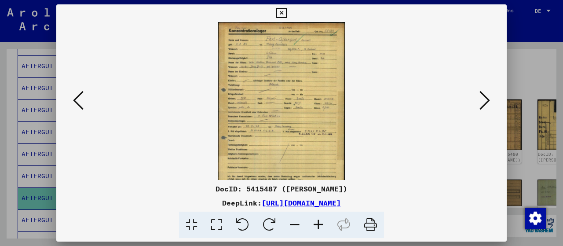
click at [321, 229] on icon at bounding box center [318, 224] width 24 height 27
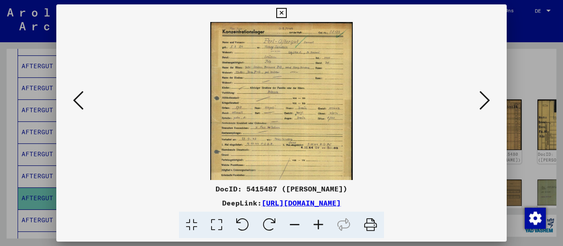
click at [322, 230] on icon at bounding box center [318, 224] width 24 height 27
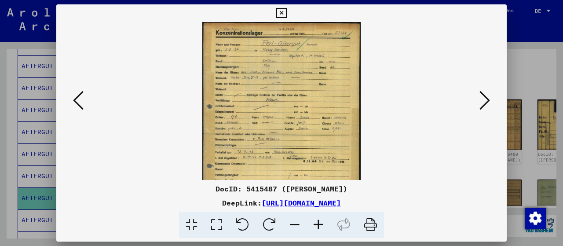
click at [322, 231] on icon at bounding box center [318, 224] width 24 height 27
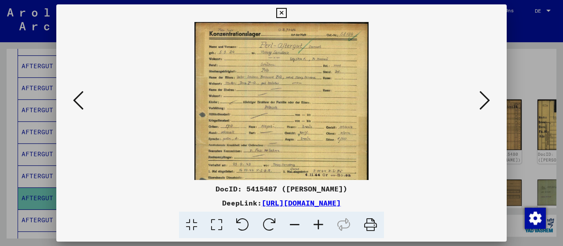
click at [323, 231] on icon at bounding box center [318, 224] width 24 height 27
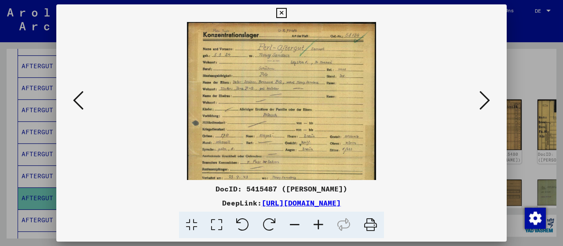
click at [323, 231] on icon at bounding box center [318, 224] width 24 height 27
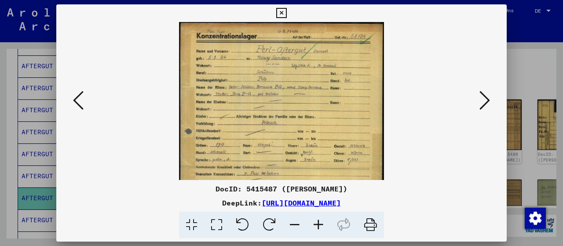
click at [323, 231] on icon at bounding box center [318, 224] width 24 height 27
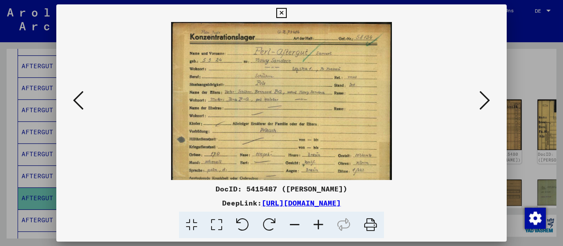
click at [324, 232] on icon at bounding box center [318, 224] width 24 height 27
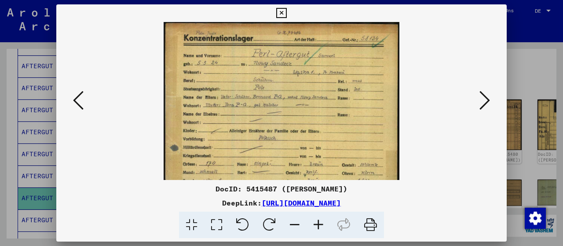
click at [324, 232] on icon at bounding box center [318, 224] width 24 height 27
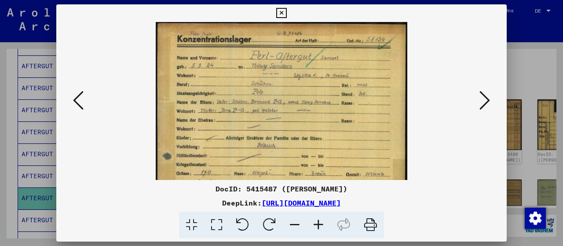
click at [324, 232] on icon at bounding box center [318, 224] width 24 height 27
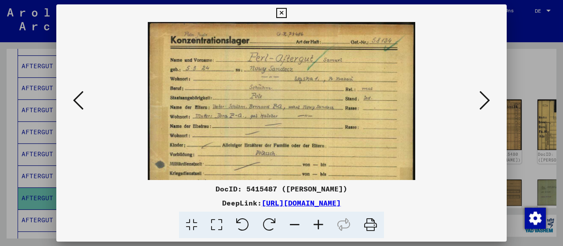
click at [324, 232] on icon at bounding box center [318, 224] width 24 height 27
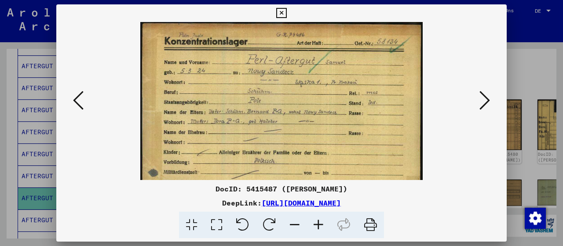
click at [324, 232] on icon at bounding box center [318, 224] width 24 height 27
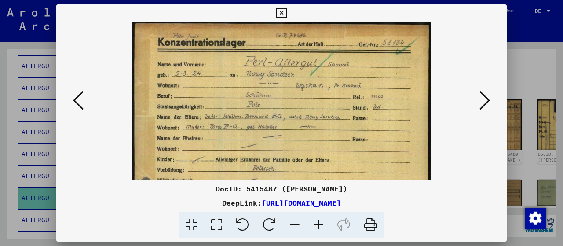
click at [325, 232] on icon at bounding box center [318, 224] width 24 height 27
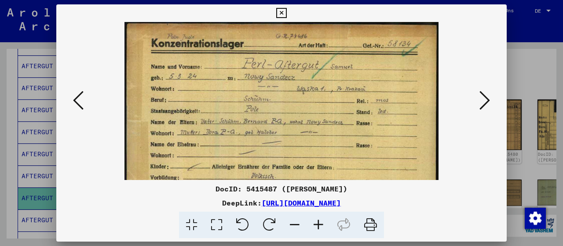
click at [325, 233] on icon at bounding box center [318, 224] width 24 height 27
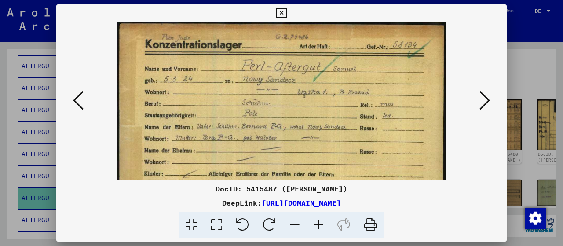
click at [325, 234] on icon at bounding box center [318, 224] width 24 height 27
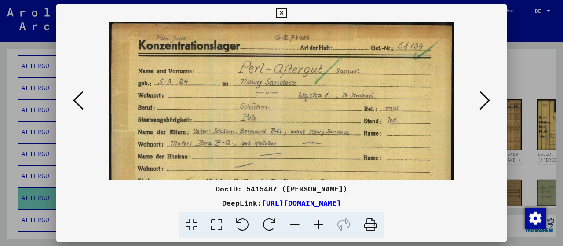
click at [326, 234] on icon at bounding box center [318, 224] width 24 height 27
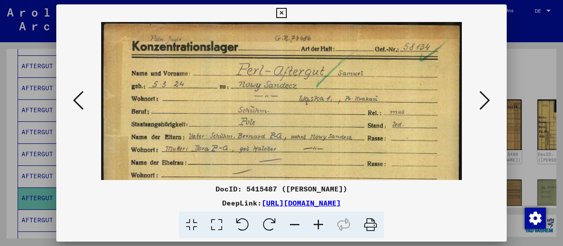
click at [326, 234] on icon at bounding box center [318, 224] width 24 height 27
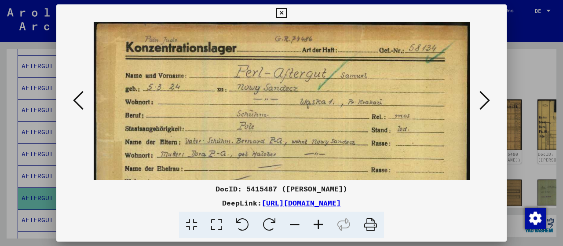
click at [326, 234] on icon at bounding box center [318, 224] width 24 height 27
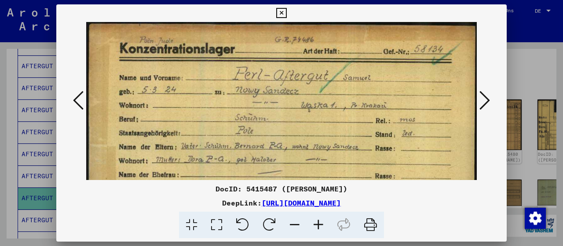
drag, startPoint x: 326, startPoint y: 234, endPoint x: 509, endPoint y: 238, distance: 183.3
click at [328, 234] on icon at bounding box center [318, 224] width 24 height 27
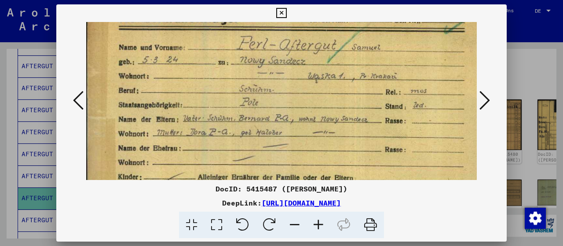
scroll to position [56, 4]
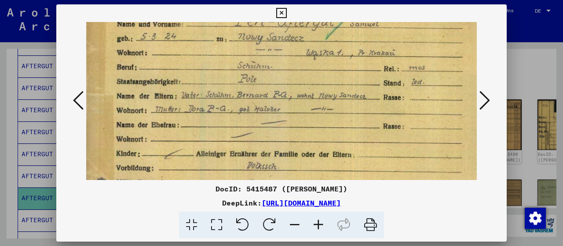
drag, startPoint x: 451, startPoint y: 155, endPoint x: 448, endPoint y: 101, distance: 54.1
click at [314, 223] on icon at bounding box center [318, 224] width 24 height 27
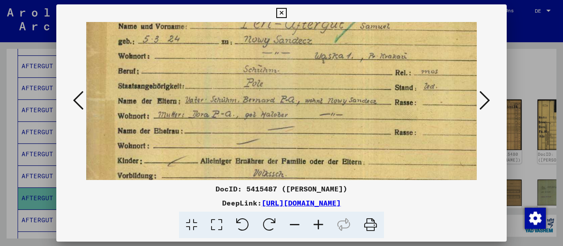
click at [314, 223] on icon at bounding box center [318, 224] width 24 height 27
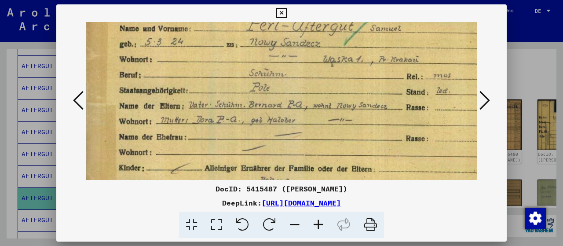
click at [314, 223] on icon at bounding box center [318, 224] width 24 height 27
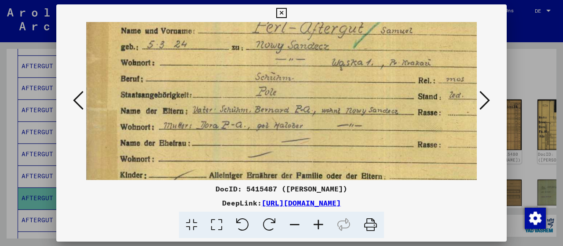
click at [314, 223] on icon at bounding box center [318, 224] width 24 height 27
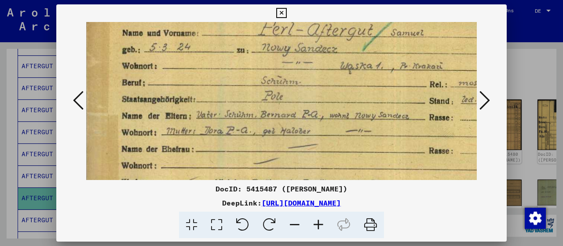
click at [314, 223] on icon at bounding box center [318, 224] width 24 height 27
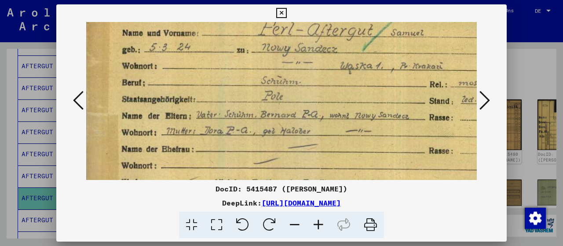
click at [280, 11] on icon at bounding box center [281, 13] width 10 height 11
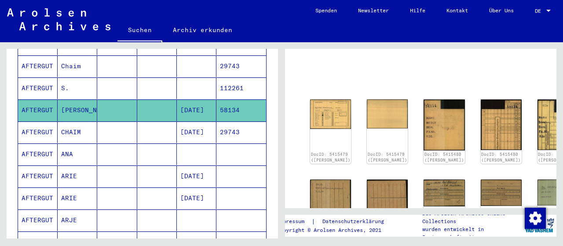
scroll to position [352, 0]
click at [74, 121] on mat-cell "CHAIM" at bounding box center [78, 132] width 40 height 22
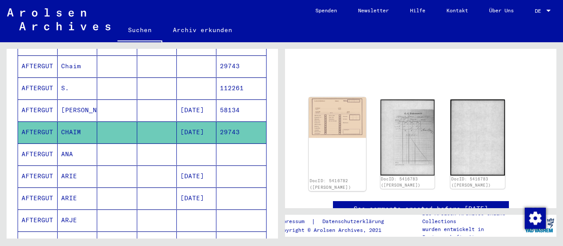
click at [345, 107] on img at bounding box center [337, 117] width 57 height 40
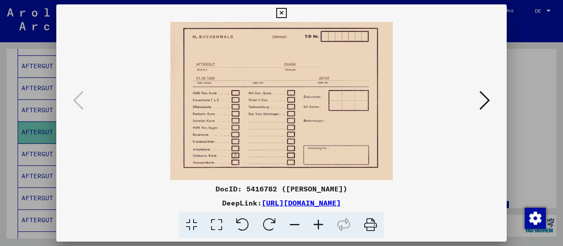
click at [317, 228] on icon at bounding box center [318, 224] width 24 height 27
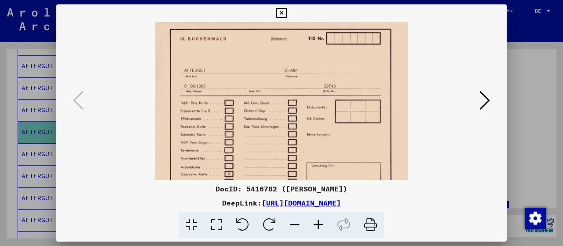
click at [317, 228] on icon at bounding box center [318, 224] width 24 height 27
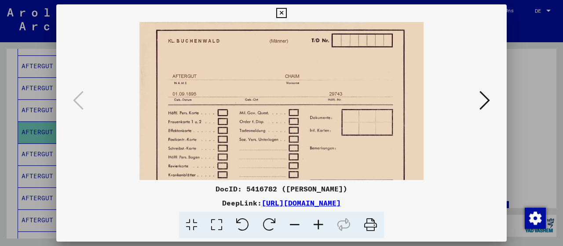
click at [317, 228] on icon at bounding box center [318, 224] width 24 height 27
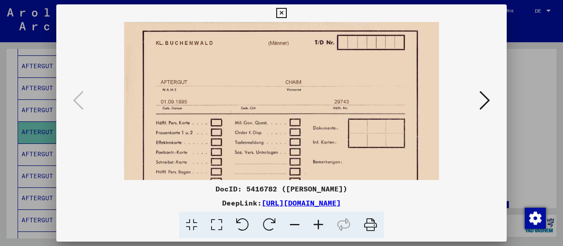
click at [317, 228] on icon at bounding box center [318, 224] width 24 height 27
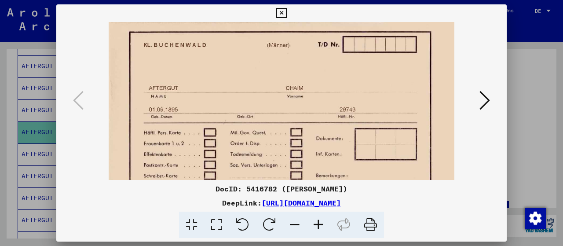
click at [479, 97] on button at bounding box center [484, 100] width 16 height 25
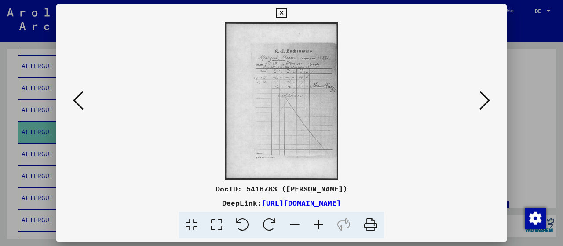
click at [324, 228] on icon at bounding box center [318, 224] width 24 height 27
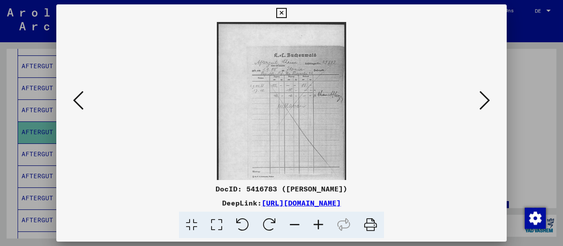
click at [324, 228] on icon at bounding box center [318, 224] width 24 height 27
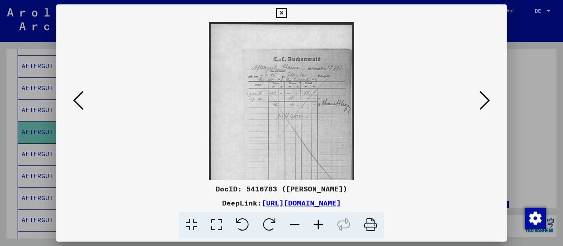
click at [325, 228] on icon at bounding box center [318, 224] width 24 height 27
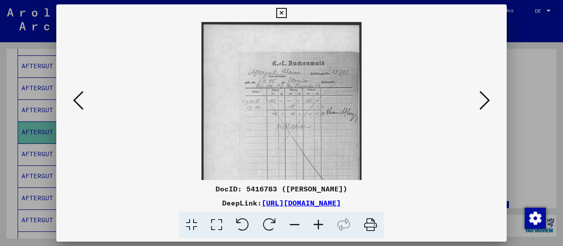
click at [325, 228] on icon at bounding box center [318, 224] width 24 height 27
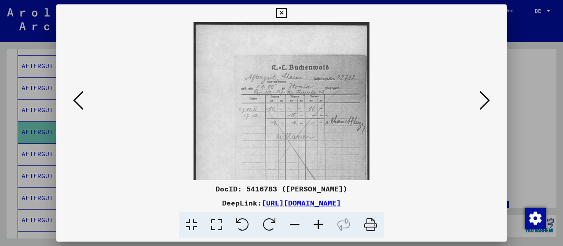
click at [325, 228] on icon at bounding box center [318, 224] width 24 height 27
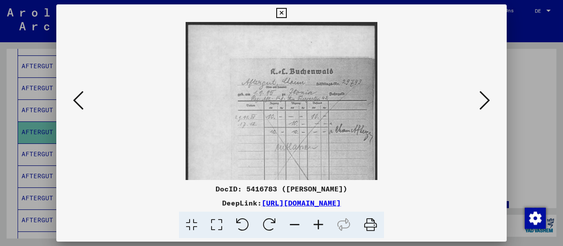
click at [325, 229] on icon at bounding box center [318, 224] width 24 height 27
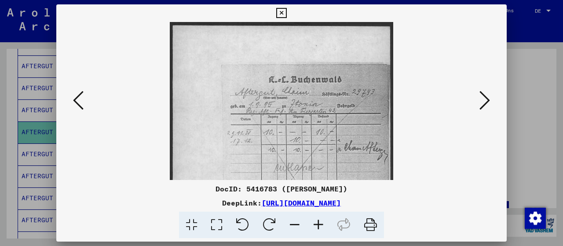
click at [325, 229] on icon at bounding box center [318, 224] width 24 height 27
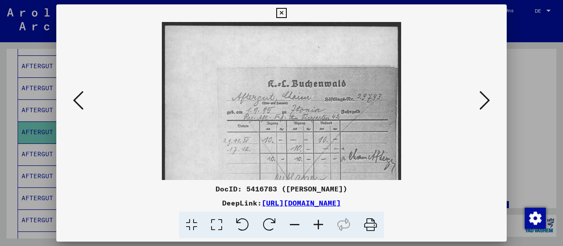
click at [325, 229] on icon at bounding box center [318, 224] width 24 height 27
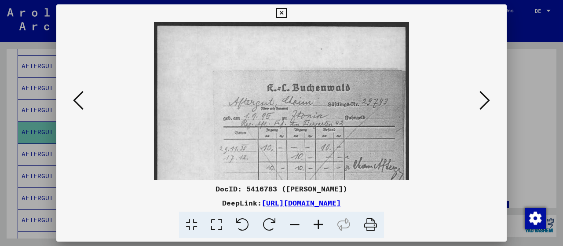
click at [325, 229] on icon at bounding box center [318, 224] width 24 height 27
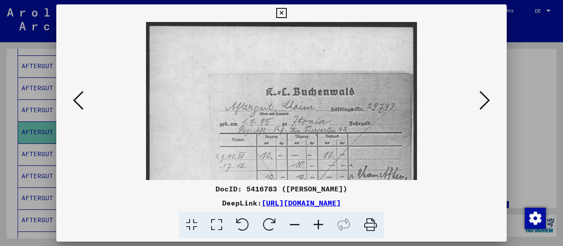
click at [325, 229] on icon at bounding box center [318, 224] width 24 height 27
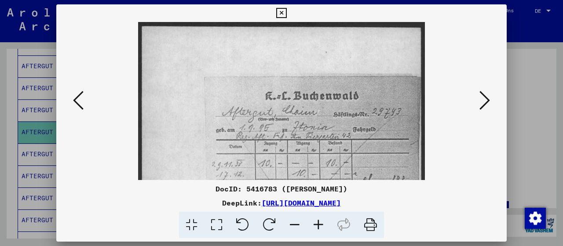
click at [325, 229] on icon at bounding box center [318, 224] width 24 height 27
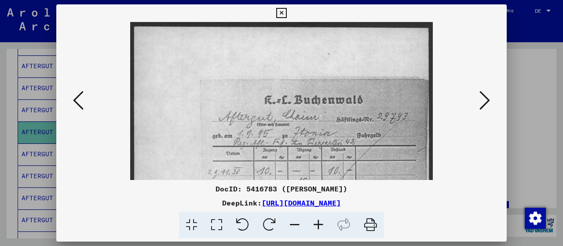
click at [325, 229] on icon at bounding box center [318, 224] width 24 height 27
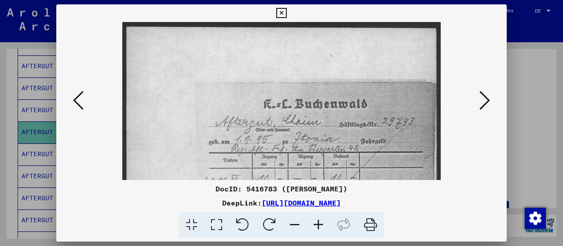
click at [325, 229] on icon at bounding box center [318, 224] width 24 height 27
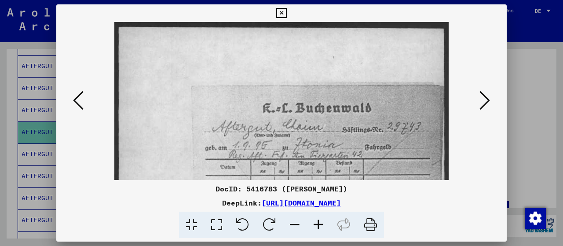
click at [325, 229] on icon at bounding box center [318, 224] width 24 height 27
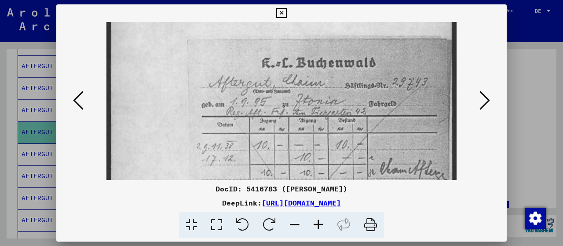
scroll to position [62, 0]
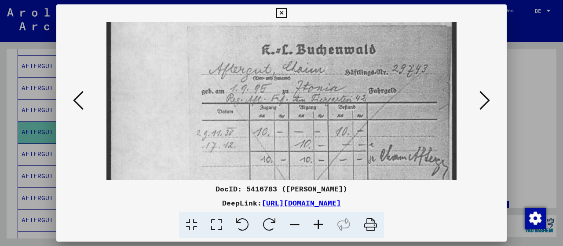
drag, startPoint x: 383, startPoint y: 136, endPoint x: 383, endPoint y: 88, distance: 48.3
click at [383, 88] on img at bounding box center [280, 203] width 349 height 487
click at [282, 11] on icon at bounding box center [281, 13] width 10 height 11
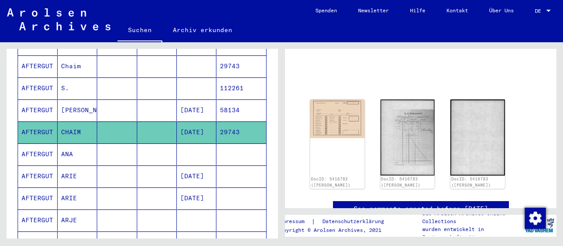
click at [84, 167] on mat-cell "ARIE" at bounding box center [78, 176] width 40 height 22
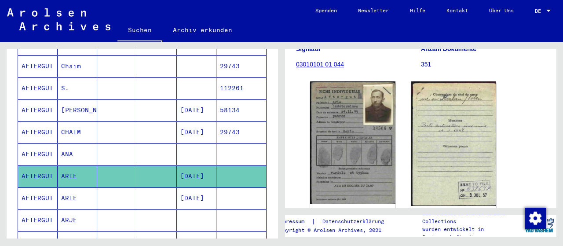
scroll to position [132, 0]
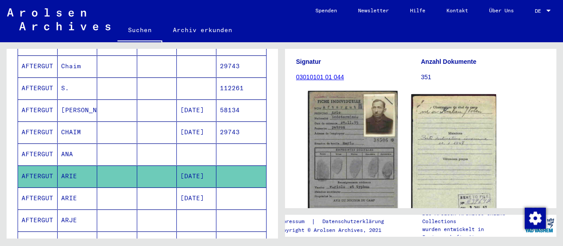
click at [333, 120] on img at bounding box center [352, 155] width 89 height 128
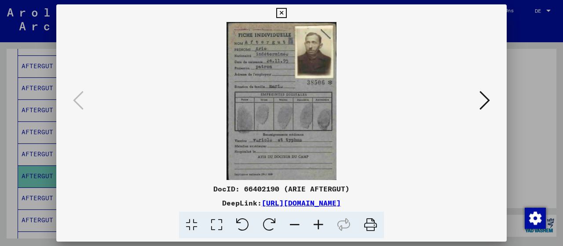
click at [309, 221] on icon at bounding box center [318, 224] width 24 height 27
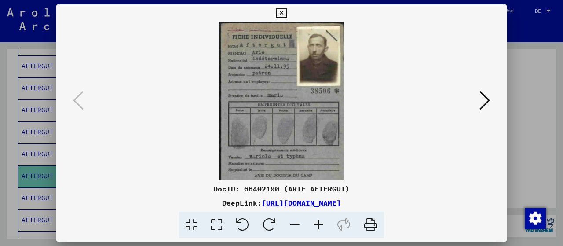
click at [309, 222] on icon at bounding box center [318, 224] width 24 height 27
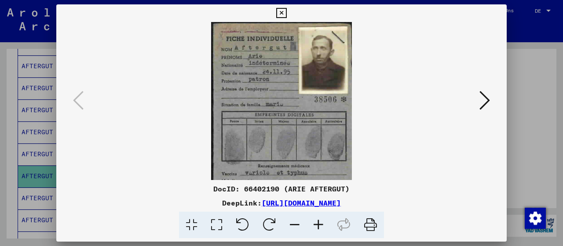
click at [310, 223] on icon at bounding box center [318, 224] width 24 height 27
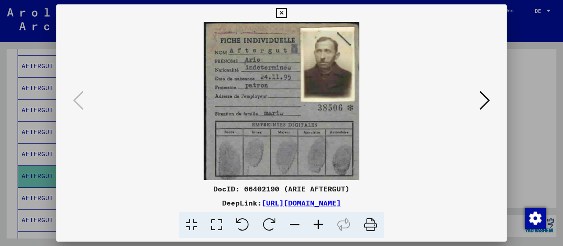
click at [311, 224] on icon at bounding box center [318, 224] width 24 height 27
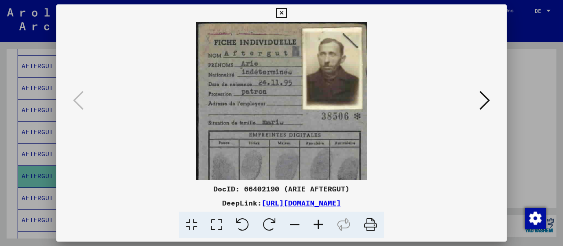
click at [312, 225] on icon at bounding box center [318, 224] width 24 height 27
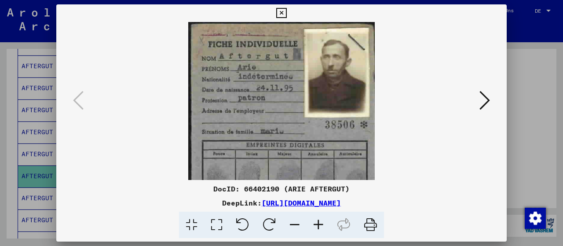
click at [312, 226] on icon at bounding box center [318, 224] width 24 height 27
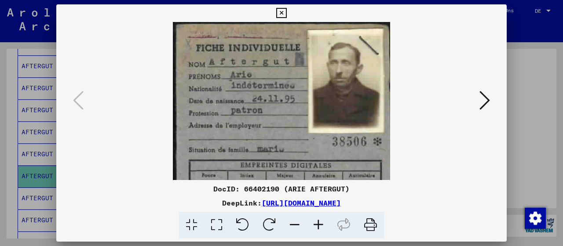
click at [313, 228] on icon at bounding box center [318, 224] width 24 height 27
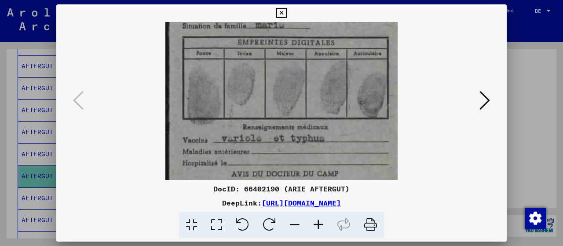
scroll to position [134, 0]
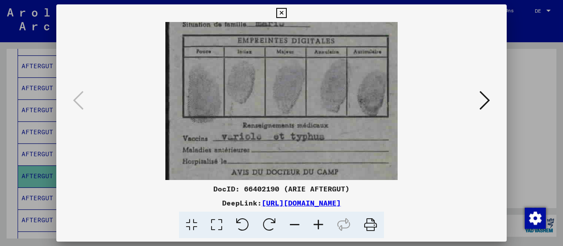
drag, startPoint x: 311, startPoint y: 134, endPoint x: 290, endPoint y: 11, distance: 124.9
click at [290, 11] on div "DocID: 66402190 (ARIE AFTERGUT) DeepLink: [URL][DOMAIN_NAME]" at bounding box center [281, 121] width 450 height 234
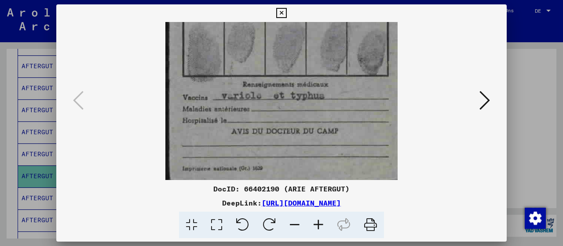
scroll to position [176, 0]
drag, startPoint x: 366, startPoint y: 115, endPoint x: 354, endPoint y: 53, distance: 63.1
click at [354, 53] on img at bounding box center [281, 13] width 232 height 334
click at [481, 92] on icon at bounding box center [484, 100] width 11 height 21
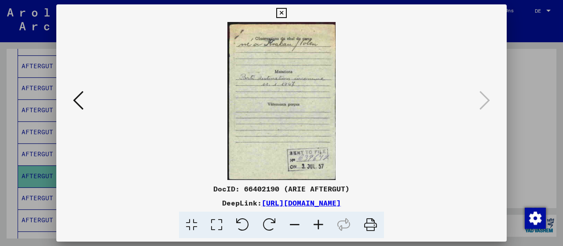
click at [316, 224] on icon at bounding box center [318, 224] width 24 height 27
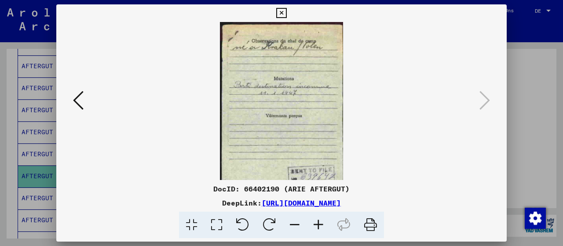
click at [316, 225] on icon at bounding box center [318, 224] width 24 height 27
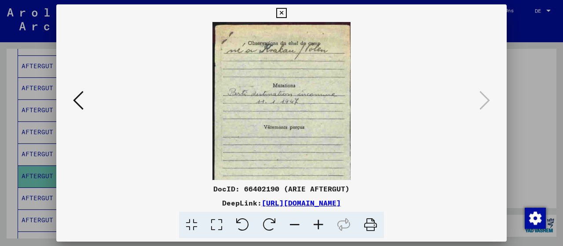
click at [317, 225] on icon at bounding box center [318, 224] width 24 height 27
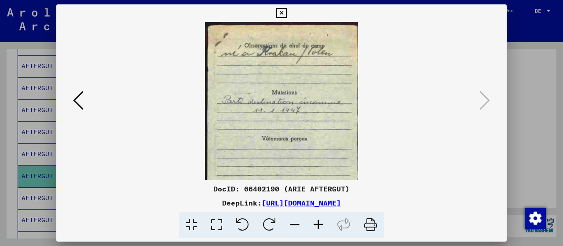
click at [318, 226] on icon at bounding box center [318, 224] width 24 height 27
click at [318, 227] on icon at bounding box center [318, 224] width 24 height 27
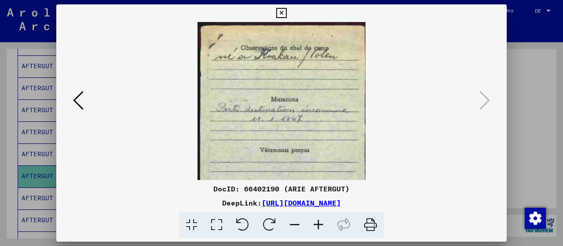
click at [319, 228] on icon at bounding box center [318, 224] width 24 height 27
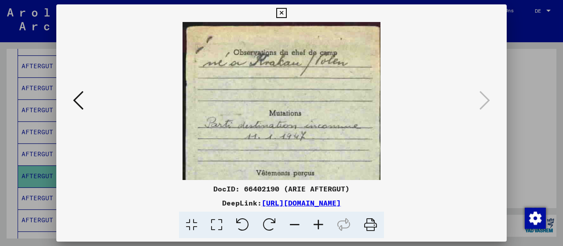
click at [319, 229] on icon at bounding box center [318, 224] width 24 height 27
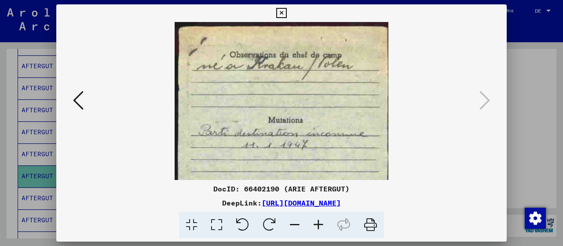
click at [319, 229] on icon at bounding box center [318, 224] width 24 height 27
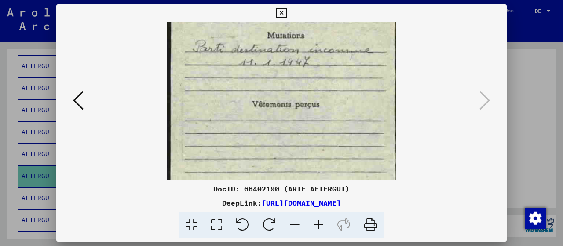
scroll to position [92, 0]
drag, startPoint x: 320, startPoint y: 134, endPoint x: 310, endPoint y: 54, distance: 79.6
click at [310, 54] on img at bounding box center [281, 97] width 228 height 334
click at [283, 13] on icon at bounding box center [281, 13] width 10 height 11
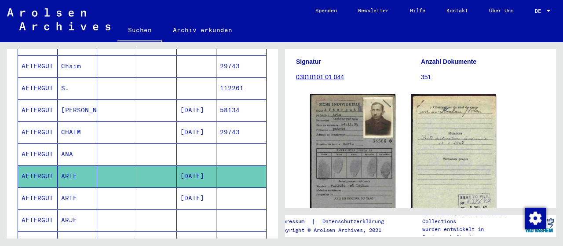
drag, startPoint x: 283, startPoint y: 13, endPoint x: 85, endPoint y: 182, distance: 259.7
click at [85, 187] on mat-cell "ARIE" at bounding box center [78, 198] width 40 height 22
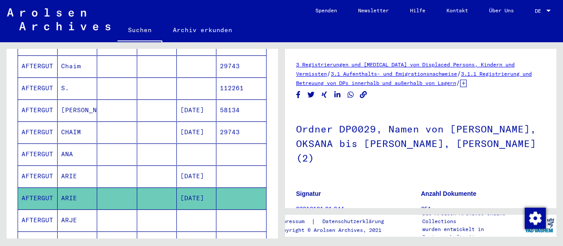
scroll to position [132, 0]
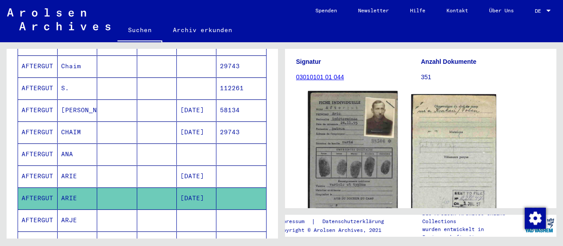
click at [361, 138] on img at bounding box center [352, 154] width 89 height 126
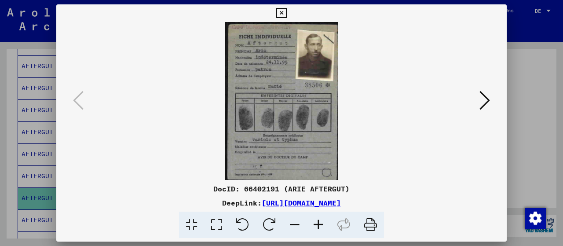
click at [493, 82] on div at bounding box center [281, 101] width 450 height 158
click at [488, 102] on icon at bounding box center [484, 100] width 11 height 21
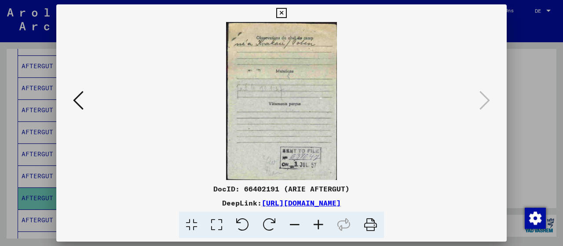
drag, startPoint x: 488, startPoint y: 102, endPoint x: 155, endPoint y: 81, distance: 333.8
click at [155, 81] on img at bounding box center [281, 101] width 390 height 158
click at [82, 101] on icon at bounding box center [78, 100] width 11 height 21
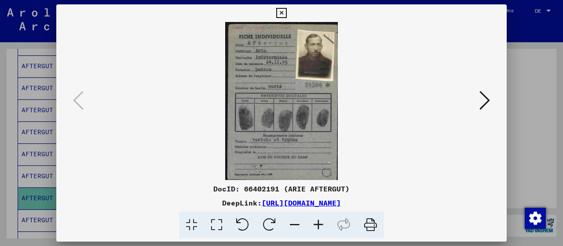
click at [282, 13] on icon at bounding box center [281, 13] width 10 height 11
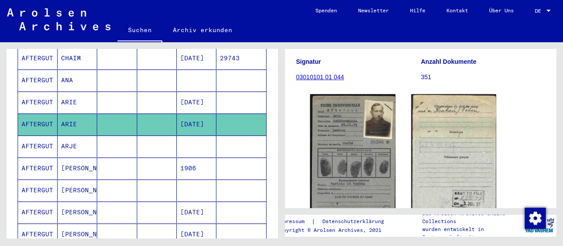
scroll to position [439, 0]
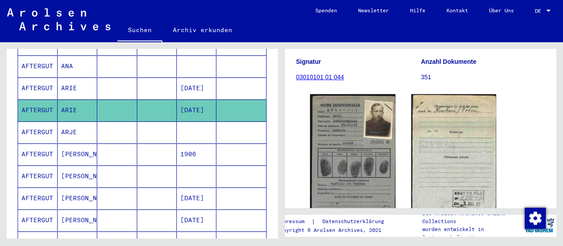
click at [75, 143] on mat-cell "[PERSON_NAME]" at bounding box center [78, 154] width 40 height 22
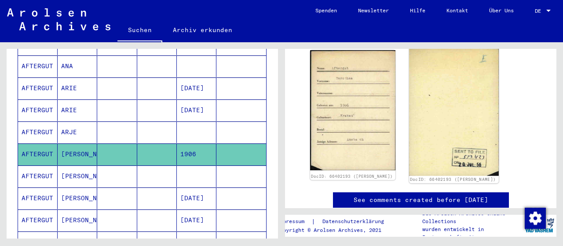
scroll to position [132, 0]
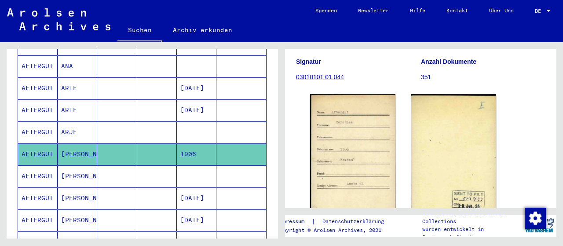
click at [115, 165] on mat-cell at bounding box center [117, 176] width 40 height 22
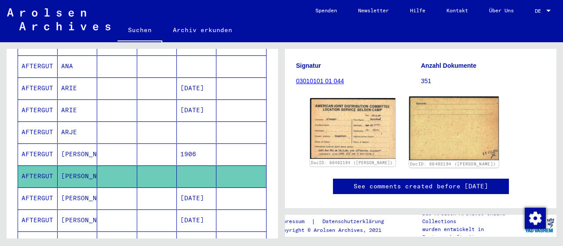
scroll to position [132, 0]
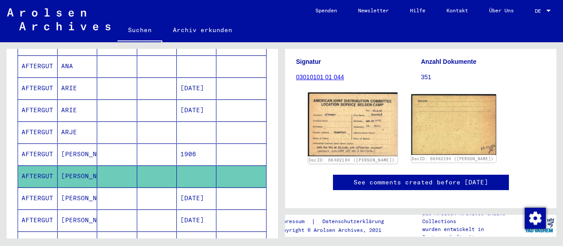
click at [381, 123] on img at bounding box center [352, 124] width 89 height 64
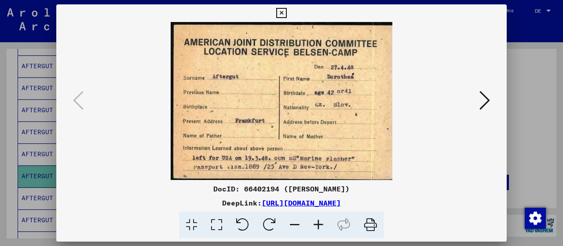
click at [280, 14] on icon at bounding box center [281, 13] width 10 height 11
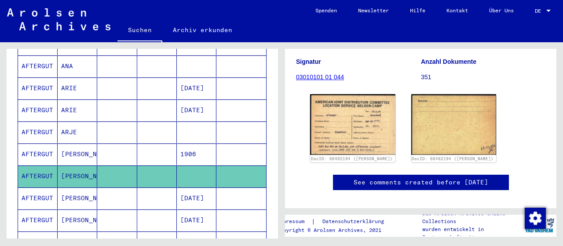
click at [154, 187] on mat-cell at bounding box center [157, 198] width 40 height 22
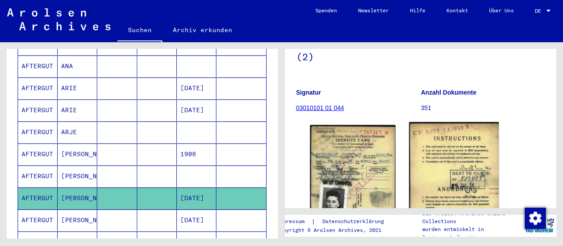
scroll to position [132, 0]
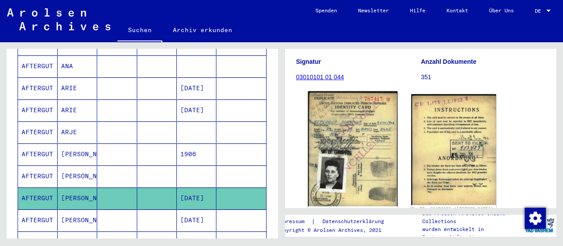
click at [372, 110] on img at bounding box center [352, 148] width 89 height 115
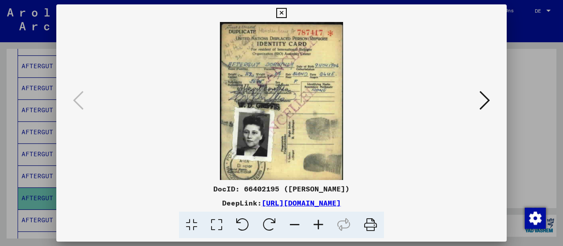
click at [314, 227] on icon at bounding box center [318, 224] width 24 height 27
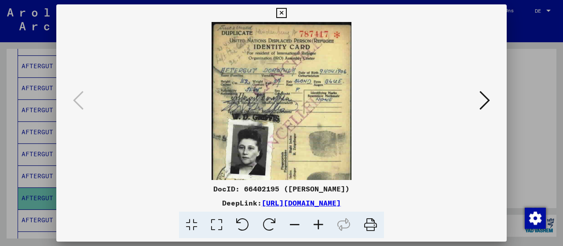
click at [314, 226] on icon at bounding box center [318, 224] width 24 height 27
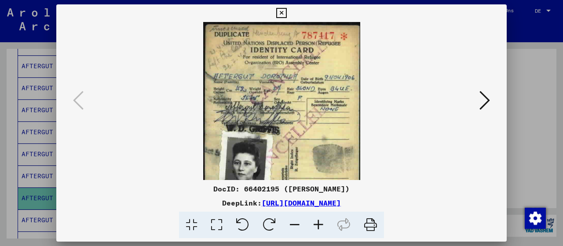
click at [314, 226] on icon at bounding box center [318, 224] width 24 height 27
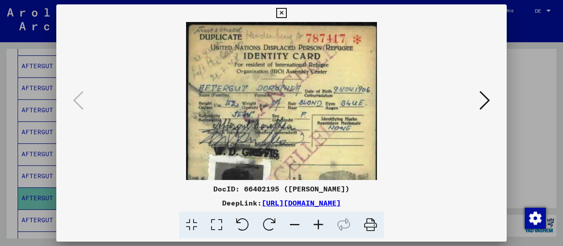
click at [314, 226] on icon at bounding box center [318, 224] width 24 height 27
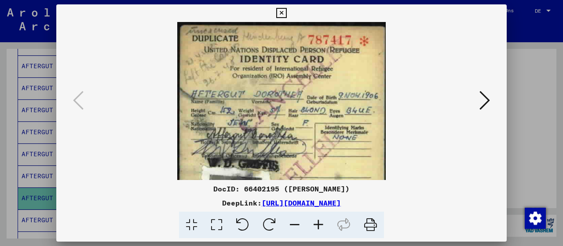
click at [314, 226] on icon at bounding box center [318, 224] width 24 height 27
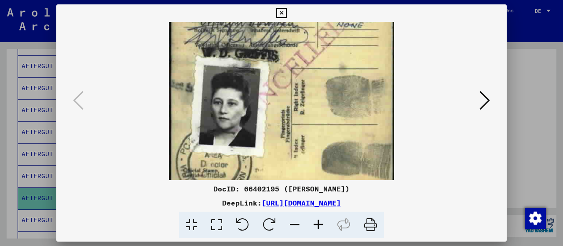
scroll to position [122, 0]
drag, startPoint x: 375, startPoint y: 157, endPoint x: 364, endPoint y: 37, distance: 120.9
click at [364, 37] on img at bounding box center [281, 45] width 225 height 290
click at [279, 13] on icon at bounding box center [281, 13] width 10 height 11
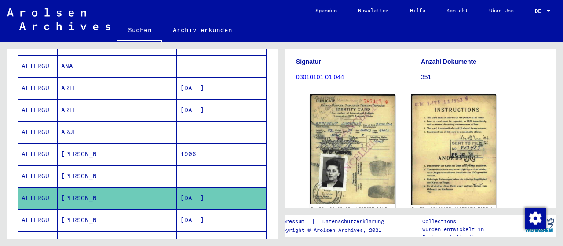
click at [196, 209] on mat-cell "[DATE]" at bounding box center [197, 220] width 40 height 22
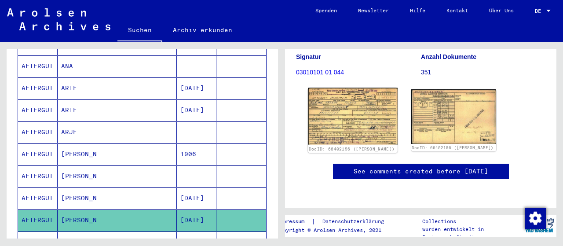
click at [352, 93] on img at bounding box center [352, 116] width 89 height 57
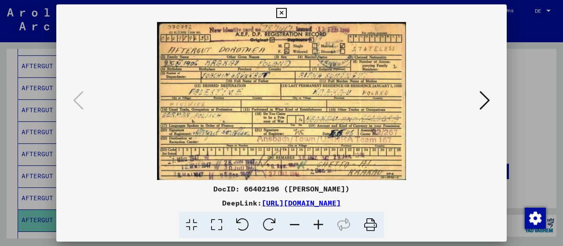
click at [322, 226] on icon at bounding box center [318, 224] width 24 height 27
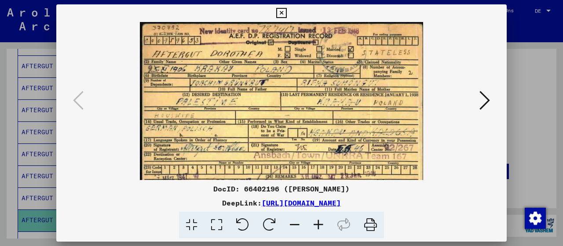
click at [322, 226] on icon at bounding box center [318, 224] width 24 height 27
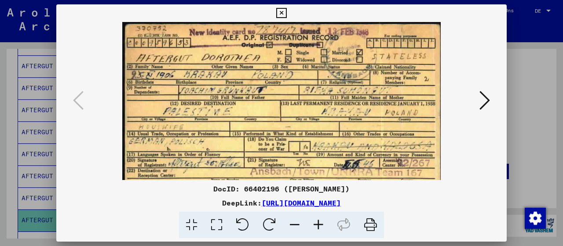
click at [322, 226] on icon at bounding box center [318, 224] width 24 height 27
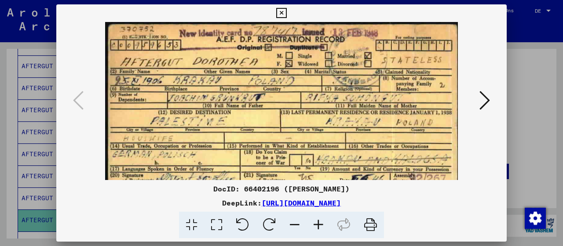
click at [322, 226] on icon at bounding box center [318, 224] width 24 height 27
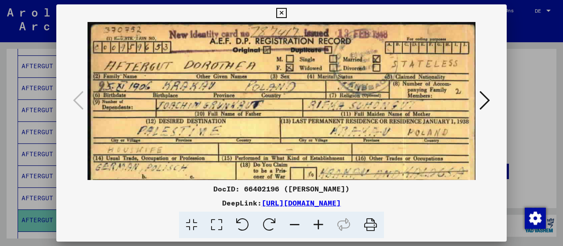
click at [322, 226] on icon at bounding box center [318, 224] width 24 height 27
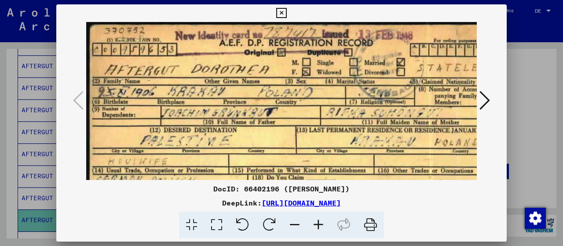
click at [280, 11] on icon at bounding box center [281, 13] width 10 height 11
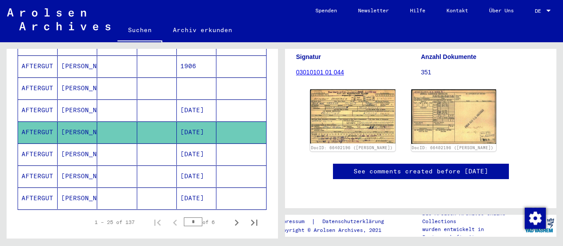
scroll to position [571, 0]
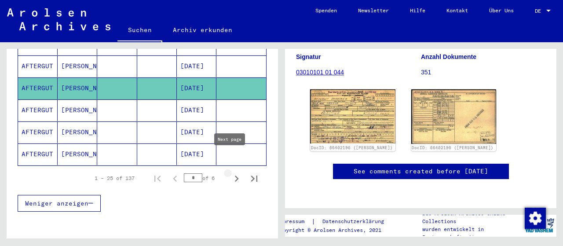
click at [230, 172] on icon "Next page" at bounding box center [236, 178] width 12 height 12
type input "*"
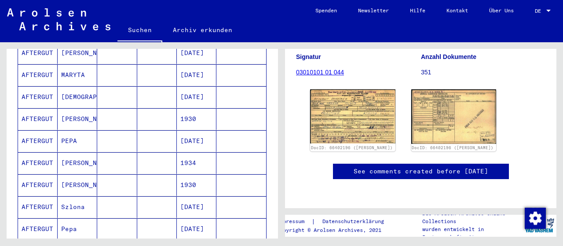
scroll to position [483, 0]
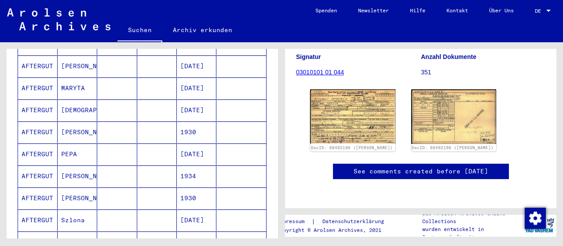
click at [81, 121] on mat-cell "[PERSON_NAME]" at bounding box center [78, 132] width 40 height 22
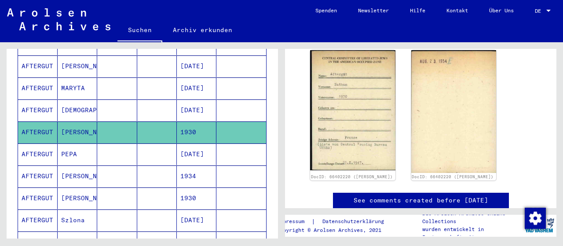
scroll to position [439, 0]
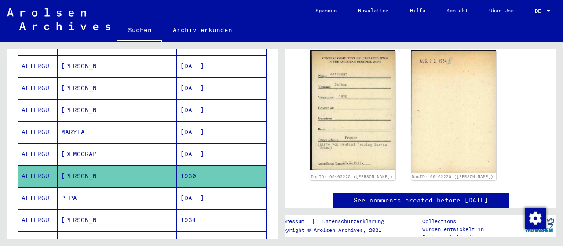
click at [84, 143] on mat-cell "[DEMOGRAPHIC_DATA]" at bounding box center [78, 154] width 40 height 22
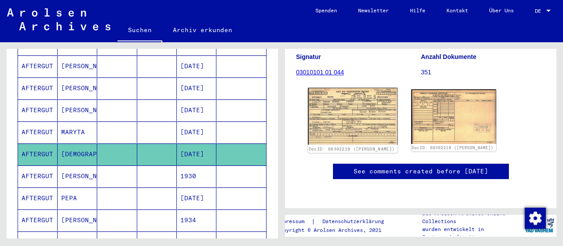
scroll to position [88, 0]
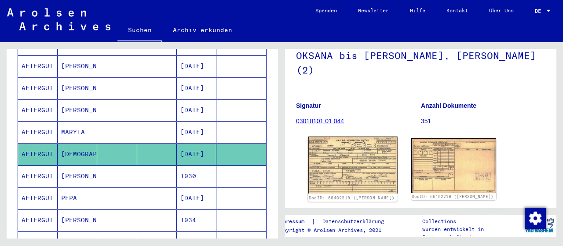
click at [349, 151] on img at bounding box center [352, 165] width 89 height 57
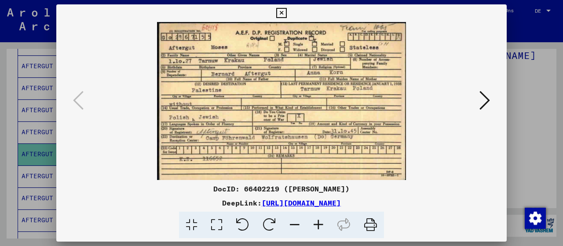
click at [286, 17] on icon at bounding box center [281, 13] width 10 height 11
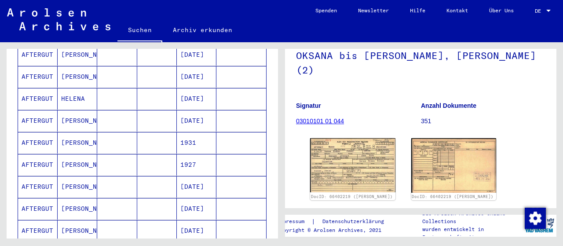
scroll to position [308, 0]
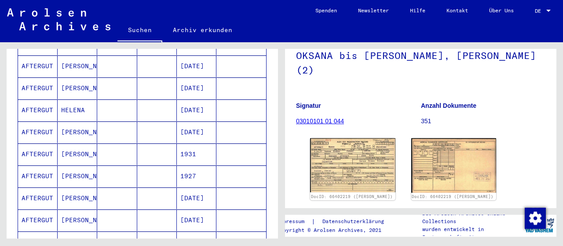
click at [80, 121] on mat-cell "[PERSON_NAME]" at bounding box center [78, 132] width 40 height 22
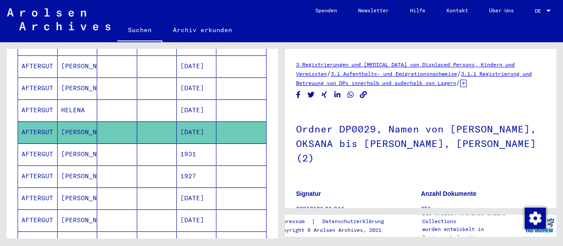
click at [79, 101] on mat-cell "HELENA" at bounding box center [78, 110] width 40 height 22
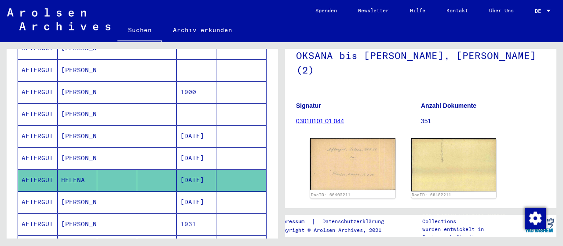
scroll to position [220, 0]
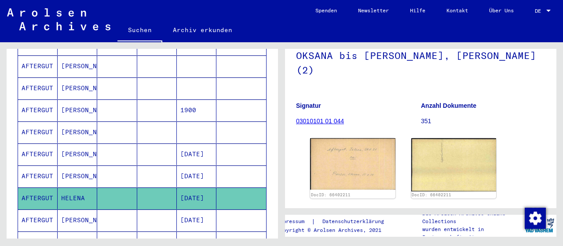
click at [77, 146] on mat-cell "[PERSON_NAME]" at bounding box center [78, 154] width 40 height 22
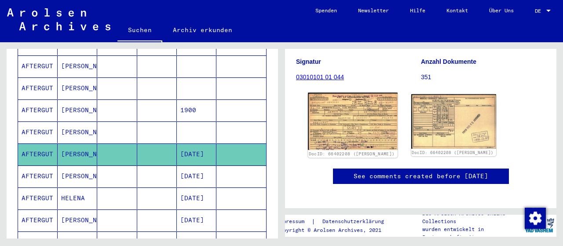
click at [359, 112] on img at bounding box center [352, 121] width 89 height 57
